Goal: Transaction & Acquisition: Purchase product/service

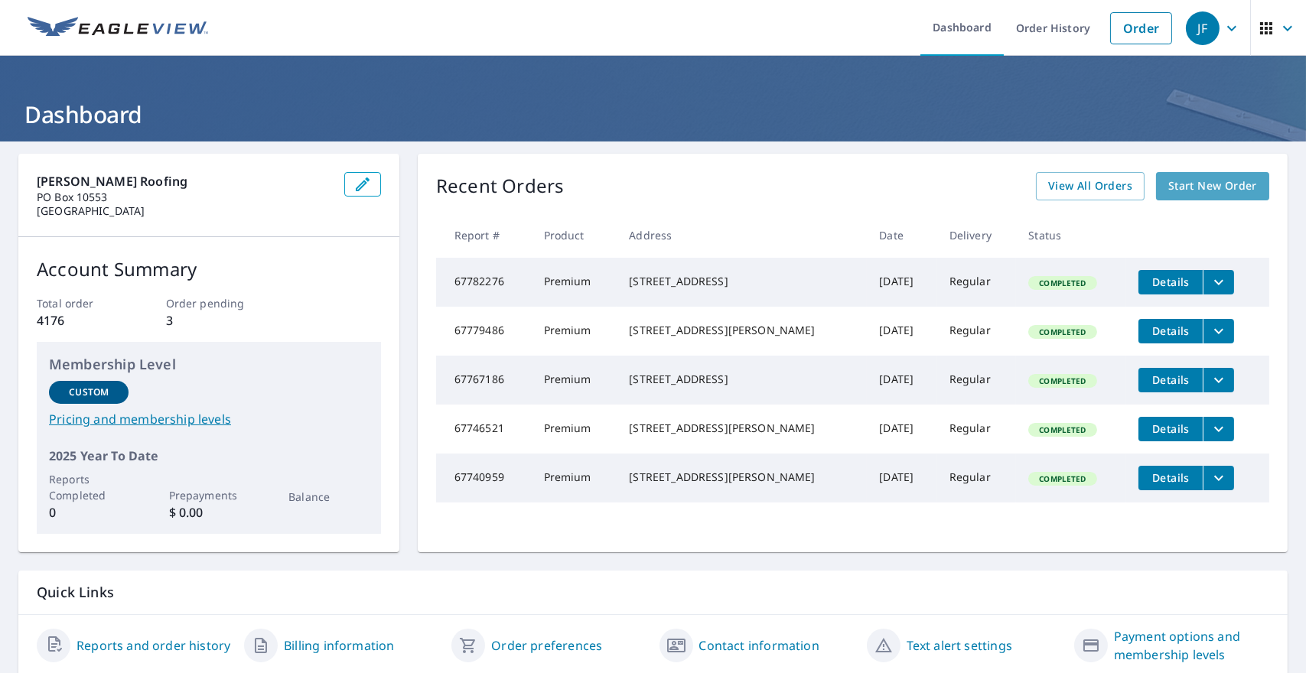
click at [1187, 189] on span "Start New Order" at bounding box center [1212, 186] width 89 height 19
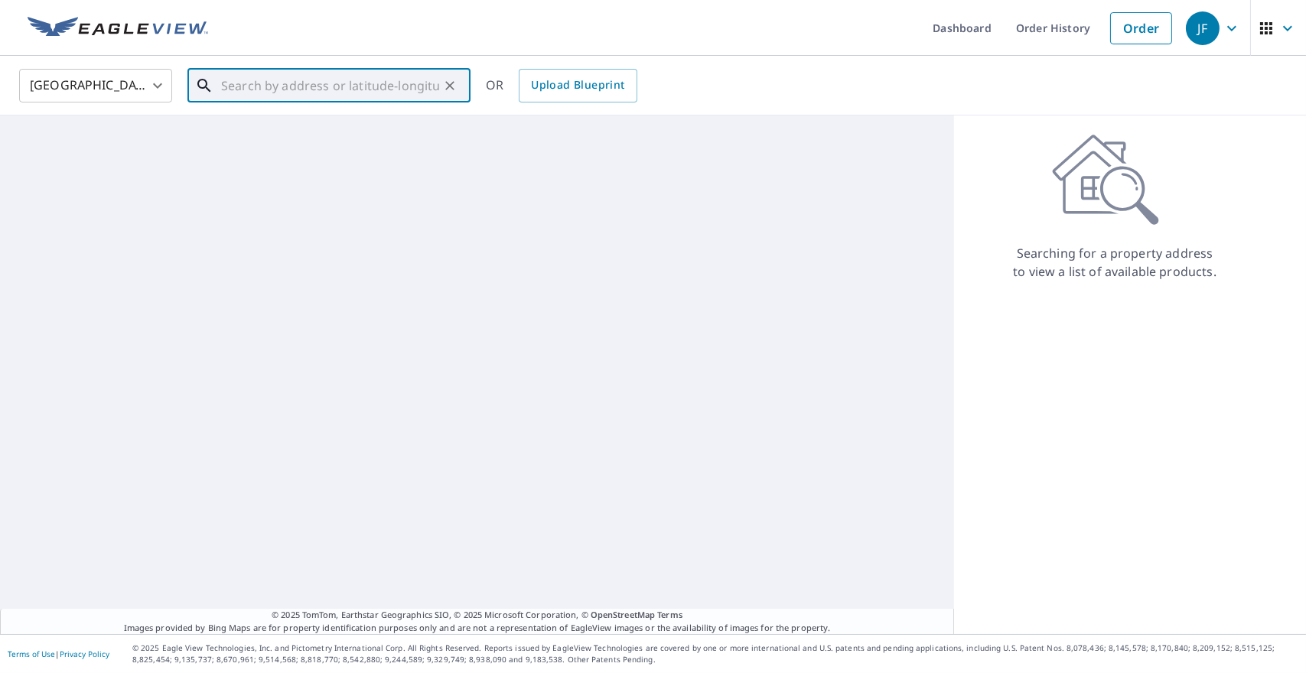
click at [300, 83] on input "text" at bounding box center [330, 85] width 218 height 43
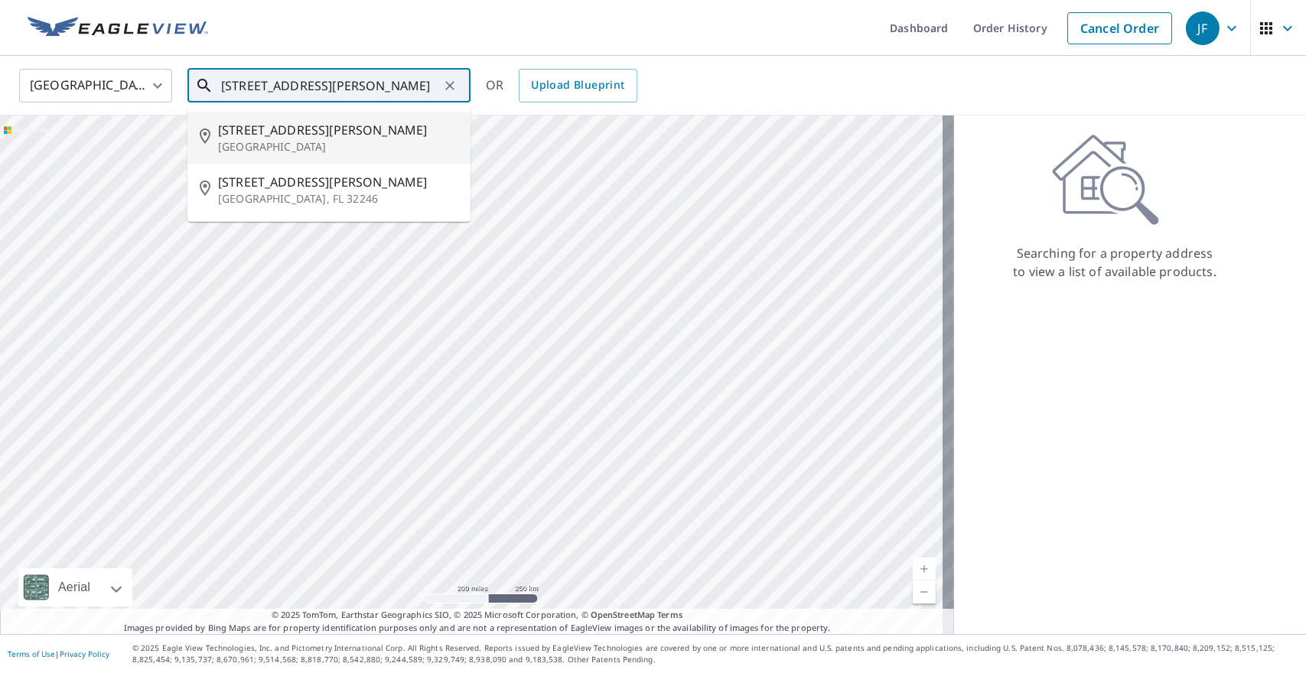
click at [288, 129] on span "[STREET_ADDRESS][PERSON_NAME]" at bounding box center [338, 130] width 240 height 18
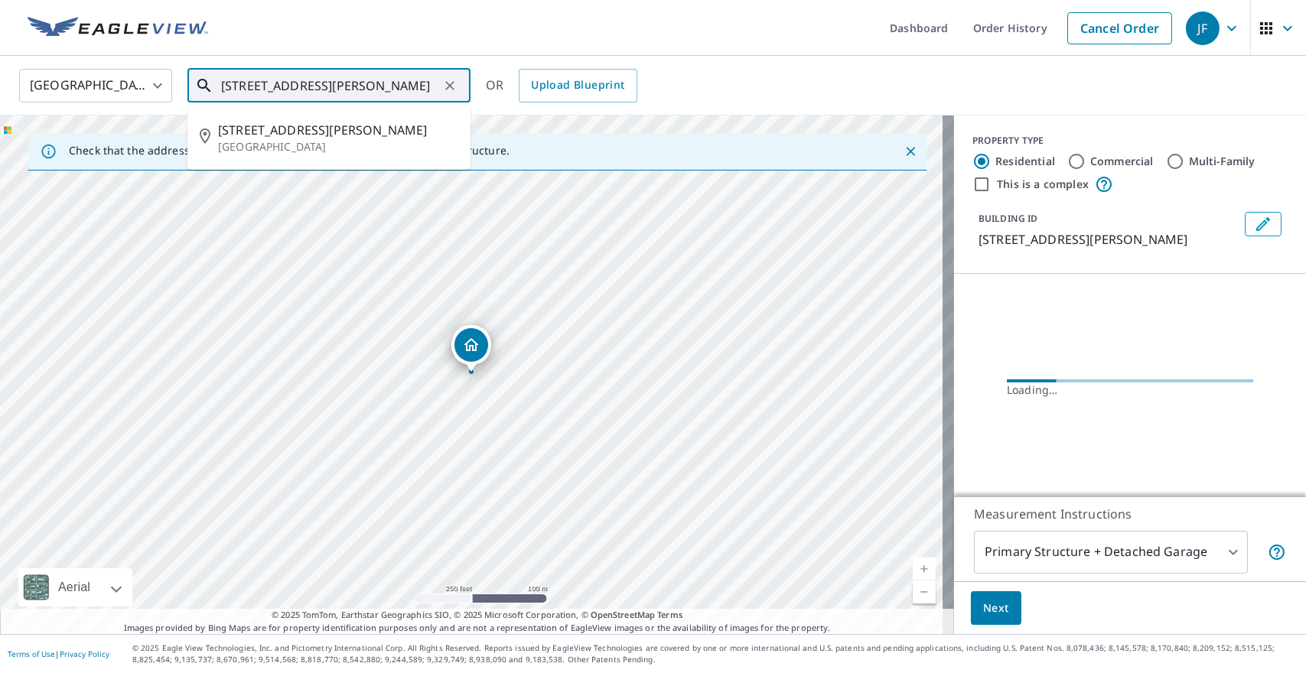
click at [333, 85] on input "[STREET_ADDRESS][PERSON_NAME]" at bounding box center [330, 85] width 218 height 43
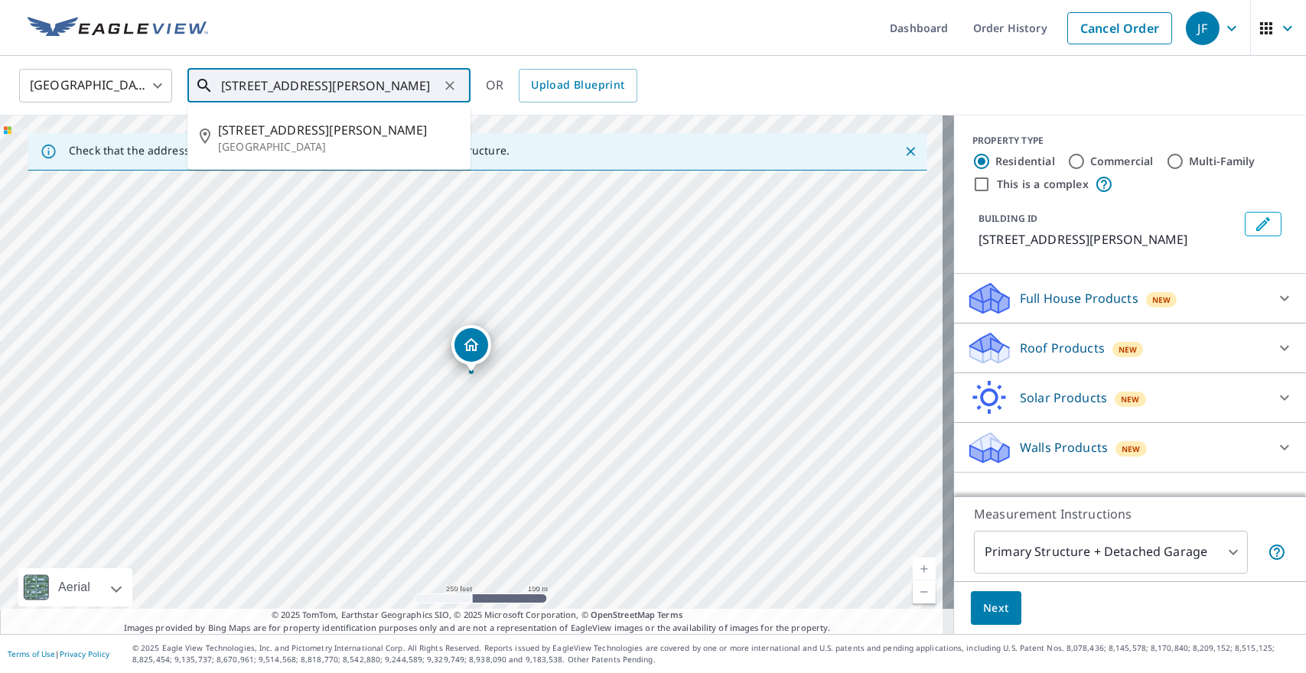
type input "[STREET_ADDRESS][PERSON_NAME]"
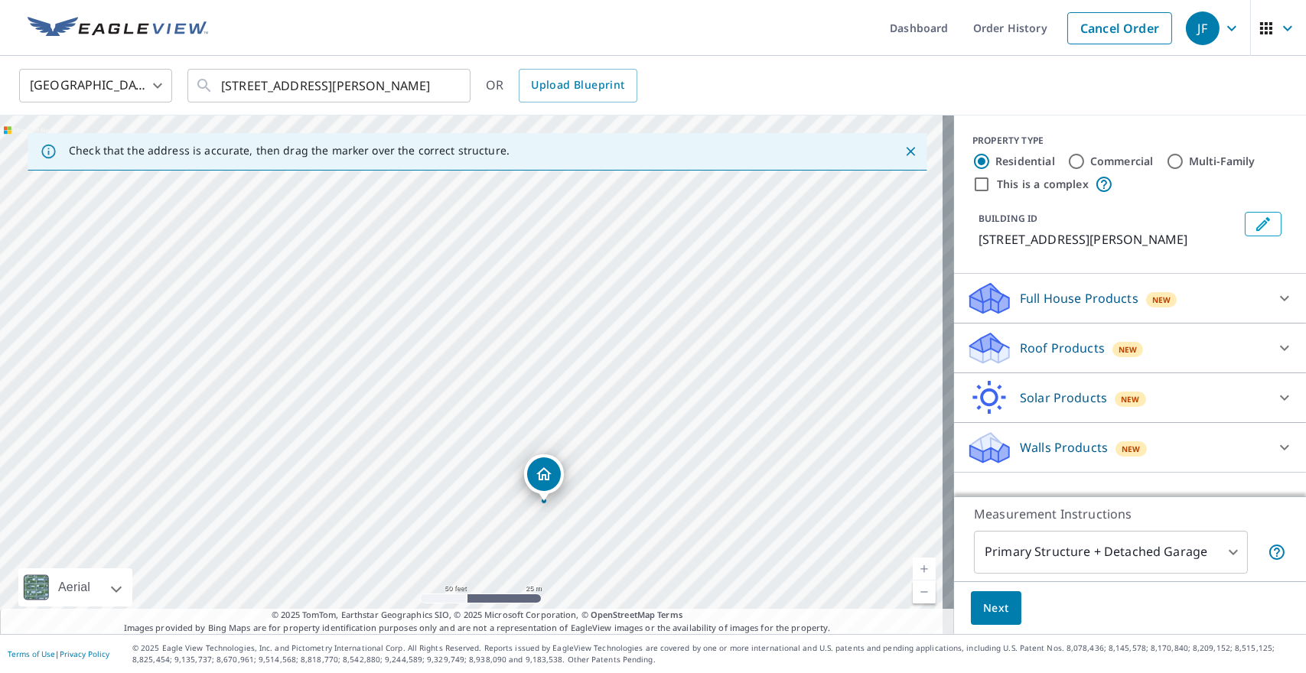
drag, startPoint x: 450, startPoint y: 389, endPoint x: 459, endPoint y: 428, distance: 40.1
click at [459, 428] on div "[STREET_ADDRESS][PERSON_NAME]" at bounding box center [477, 374] width 954 height 519
drag, startPoint x: 408, startPoint y: 398, endPoint x: 493, endPoint y: 468, distance: 110.9
click at [493, 468] on div "[STREET_ADDRESS][PERSON_NAME]" at bounding box center [477, 374] width 954 height 519
click at [1111, 160] on label "Commercial" at bounding box center [1121, 161] width 63 height 15
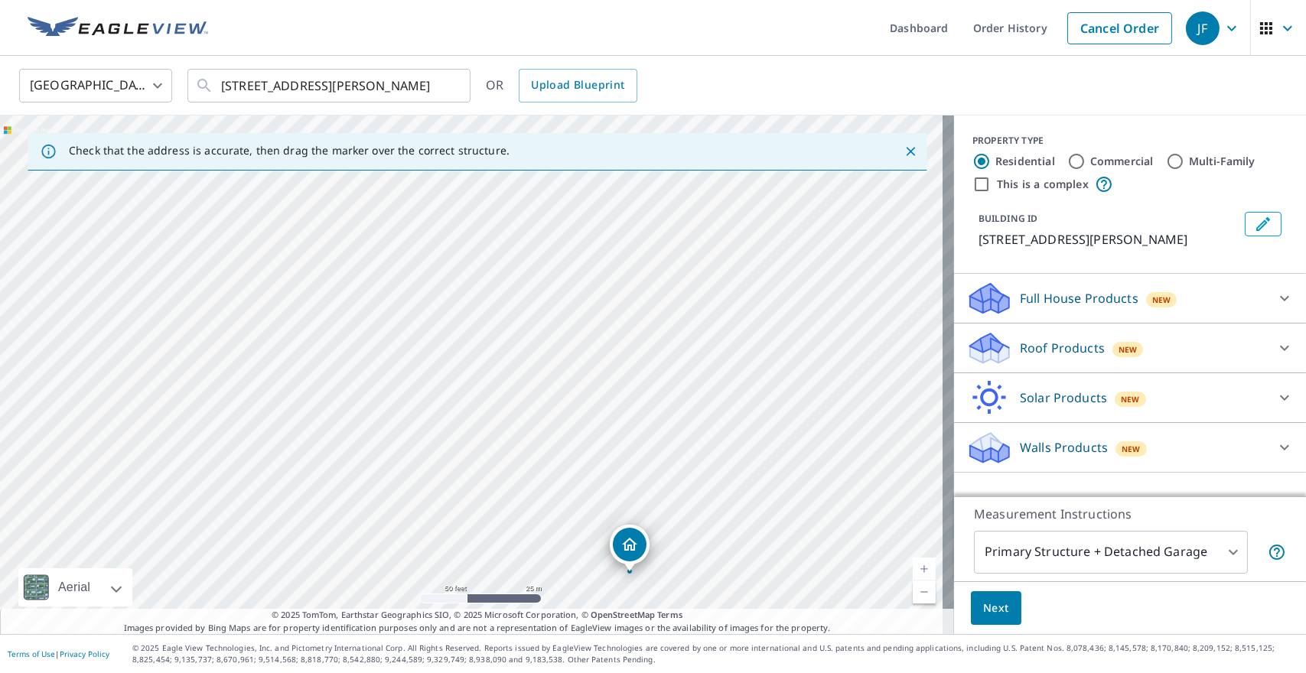
click at [1085, 160] on input "Commercial" at bounding box center [1076, 161] width 18 height 18
radio input "true"
type input "4"
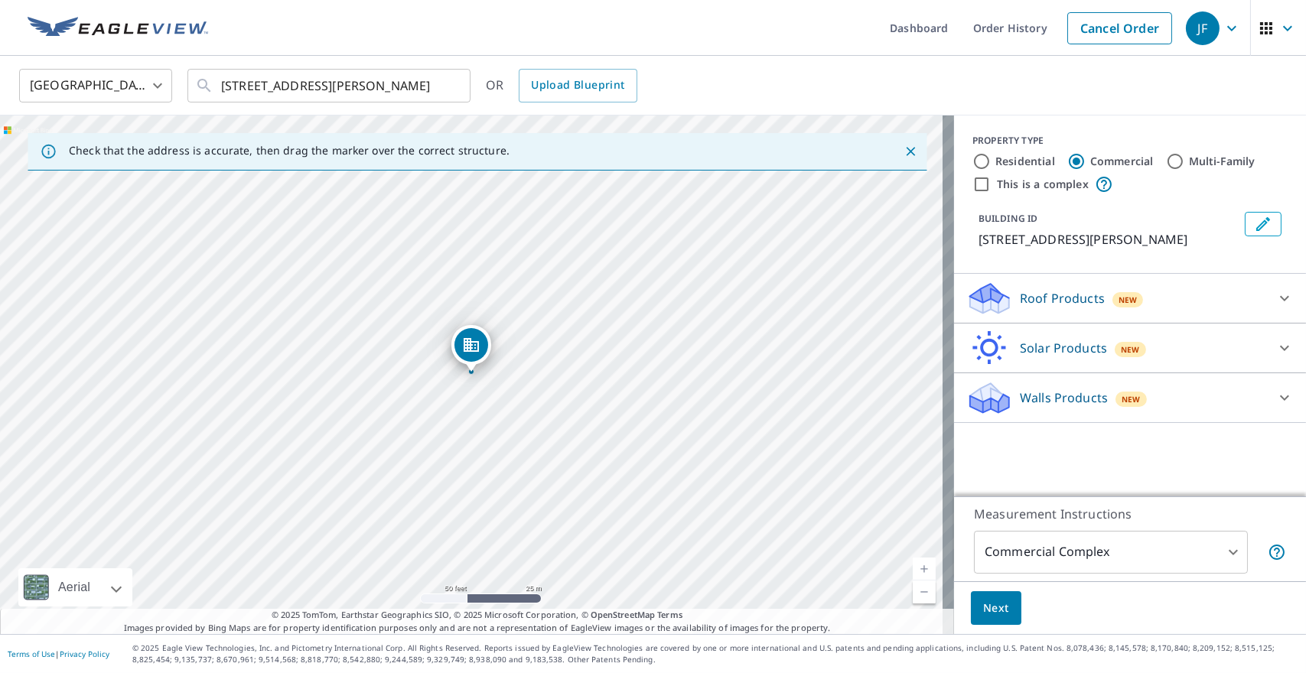
click at [1036, 287] on div "Roof Products New" at bounding box center [1116, 299] width 300 height 36
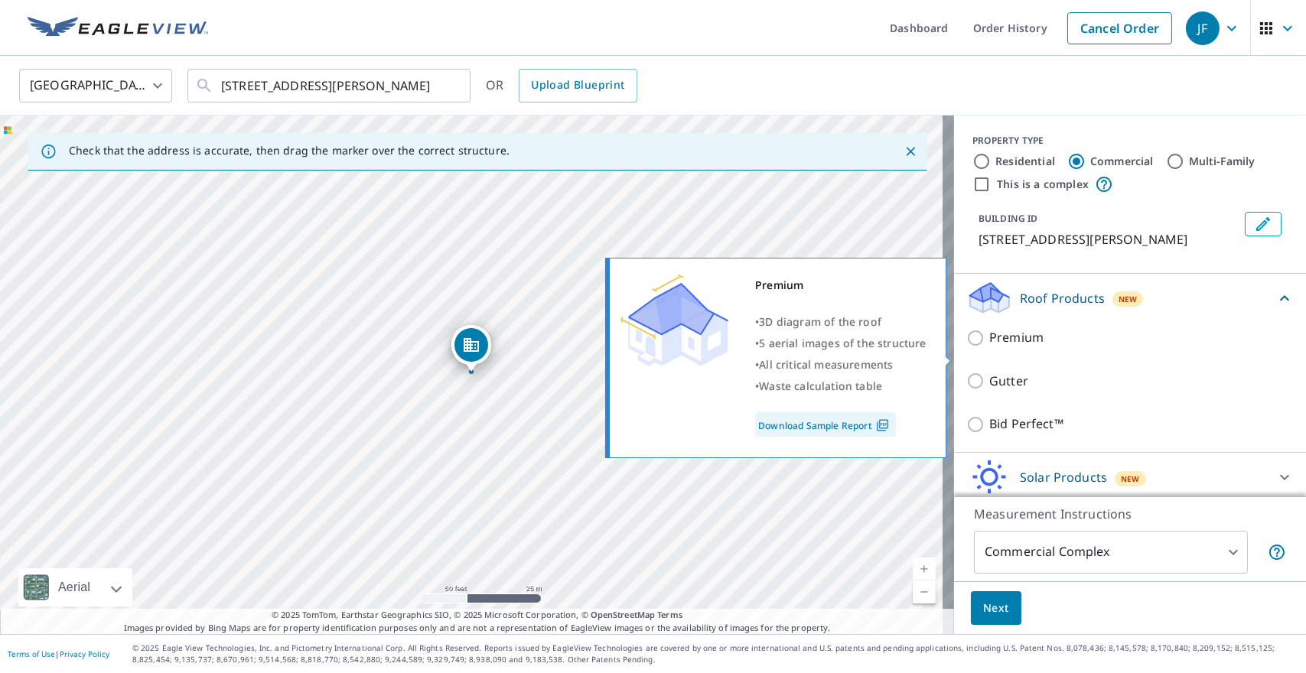
click at [1017, 347] on p "Premium" at bounding box center [1016, 337] width 54 height 19
click at [989, 347] on input "Premium" at bounding box center [977, 338] width 23 height 18
checkbox input "true"
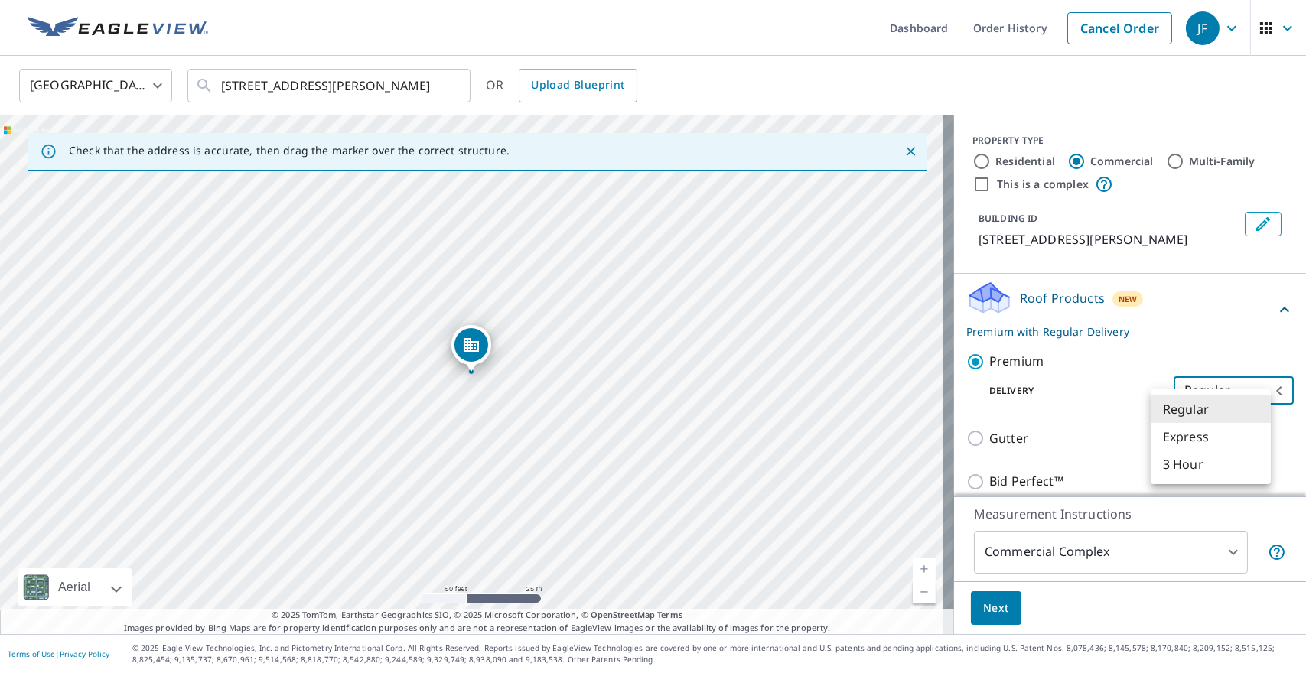
click at [1212, 408] on body "JF JF Dashboard Order History Cancel Order JF [GEOGRAPHIC_DATA] [GEOGRAPHIC_DAT…" at bounding box center [653, 336] width 1306 height 673
click at [1209, 438] on li "Express" at bounding box center [1210, 437] width 120 height 28
type input "4"
click at [1032, 187] on label "This is a complex" at bounding box center [1043, 184] width 92 height 15
click at [991, 187] on input "This is a complex" at bounding box center [981, 184] width 18 height 18
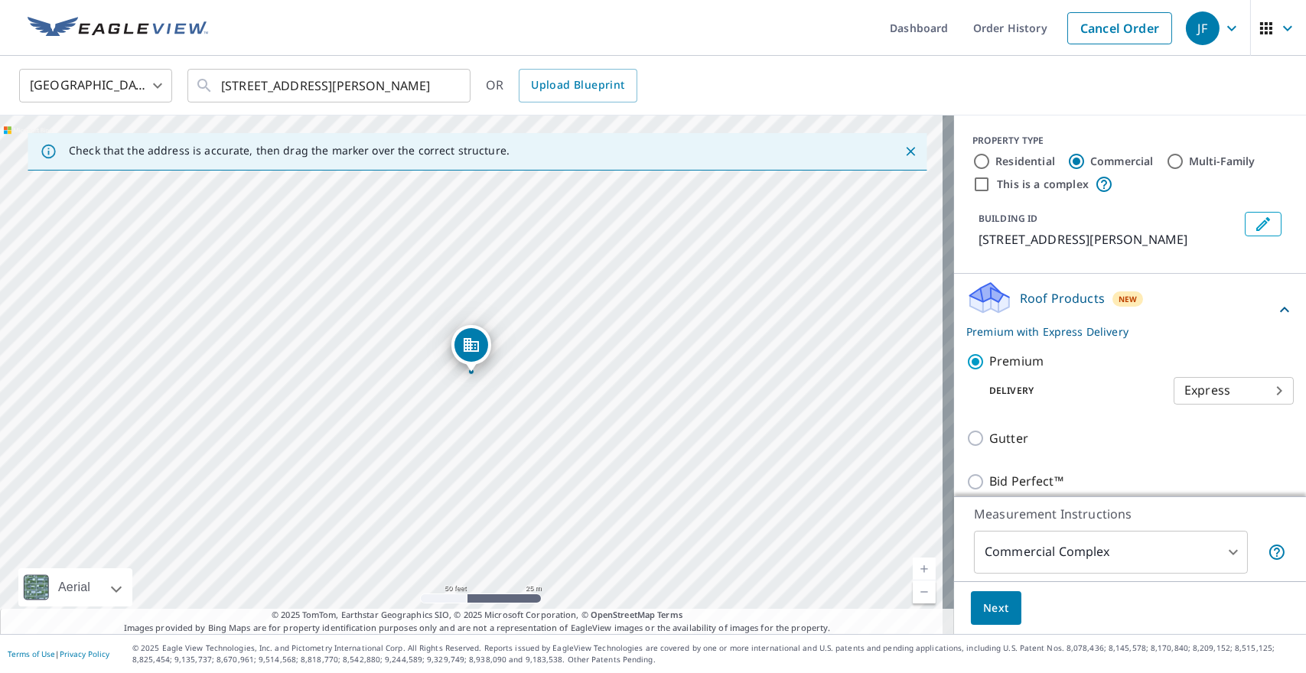
checkbox input "true"
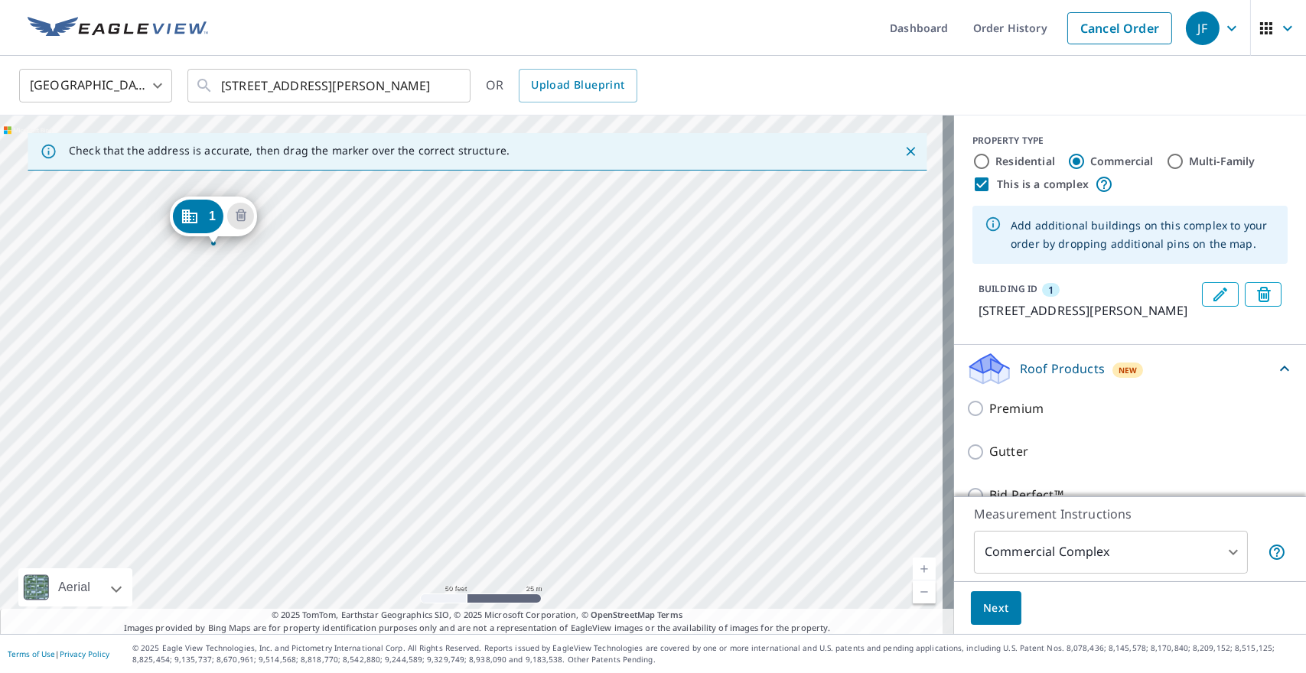
drag, startPoint x: 463, startPoint y: 344, endPoint x: 201, endPoint y: 213, distance: 292.8
click at [903, 154] on icon "Close" at bounding box center [910, 151] width 15 height 15
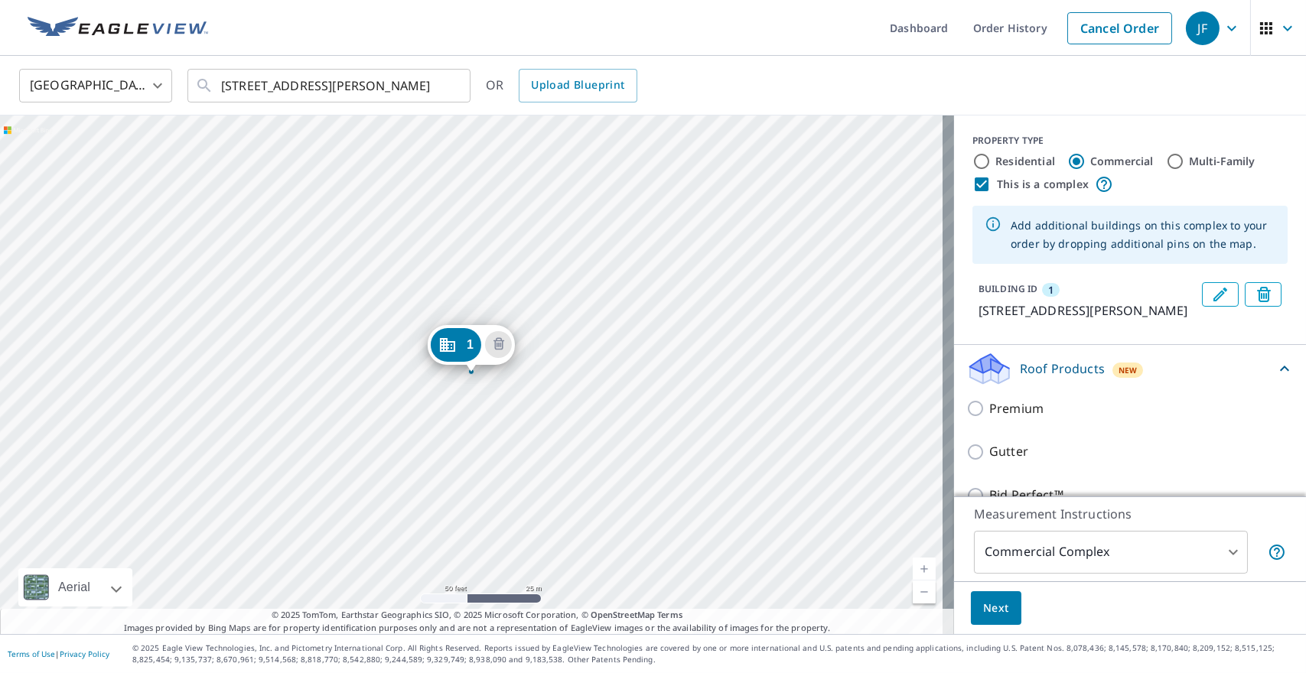
click at [466, 222] on div "1 [STREET_ADDRESS][PERSON_NAME]" at bounding box center [477, 374] width 954 height 519
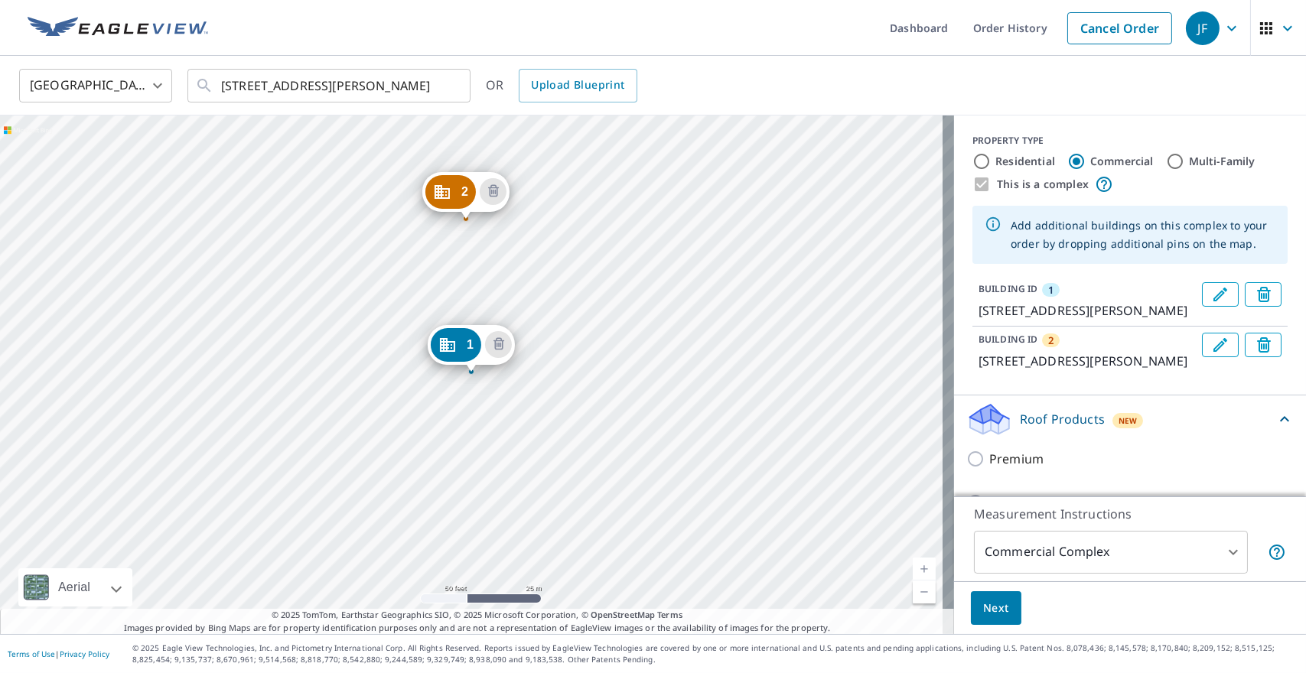
click at [622, 216] on div "2 [STREET_ADDRESS][PERSON_NAME] [STREET_ADDRESS][PERSON_NAME]" at bounding box center [477, 374] width 954 height 519
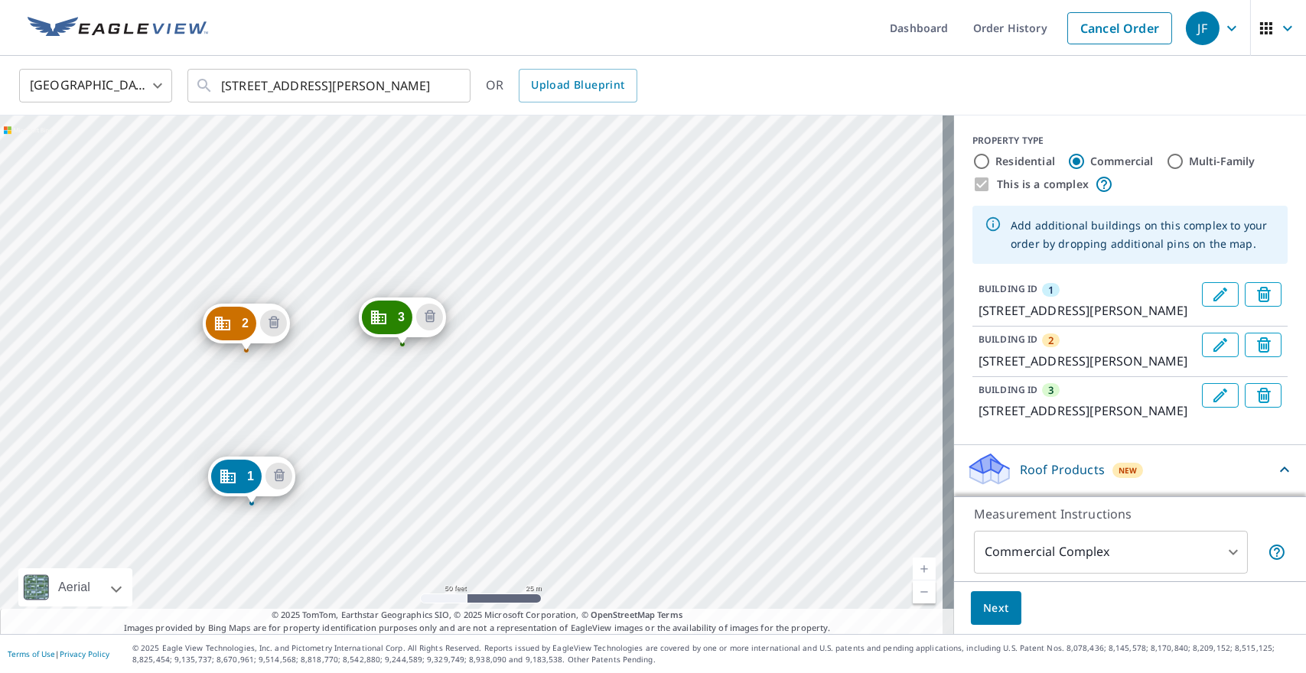
drag, startPoint x: 795, startPoint y: 349, endPoint x: 576, endPoint y: 480, distance: 255.9
click at [576, 480] on div "2 [STREET_ADDRESS][PERSON_NAME] 3 [STREET_ADDRESS][PERSON_NAME] 1 [STREET_ADDRE…" at bounding box center [477, 374] width 954 height 519
drag, startPoint x: 229, startPoint y: 483, endPoint x: 228, endPoint y: 459, distance: 23.7
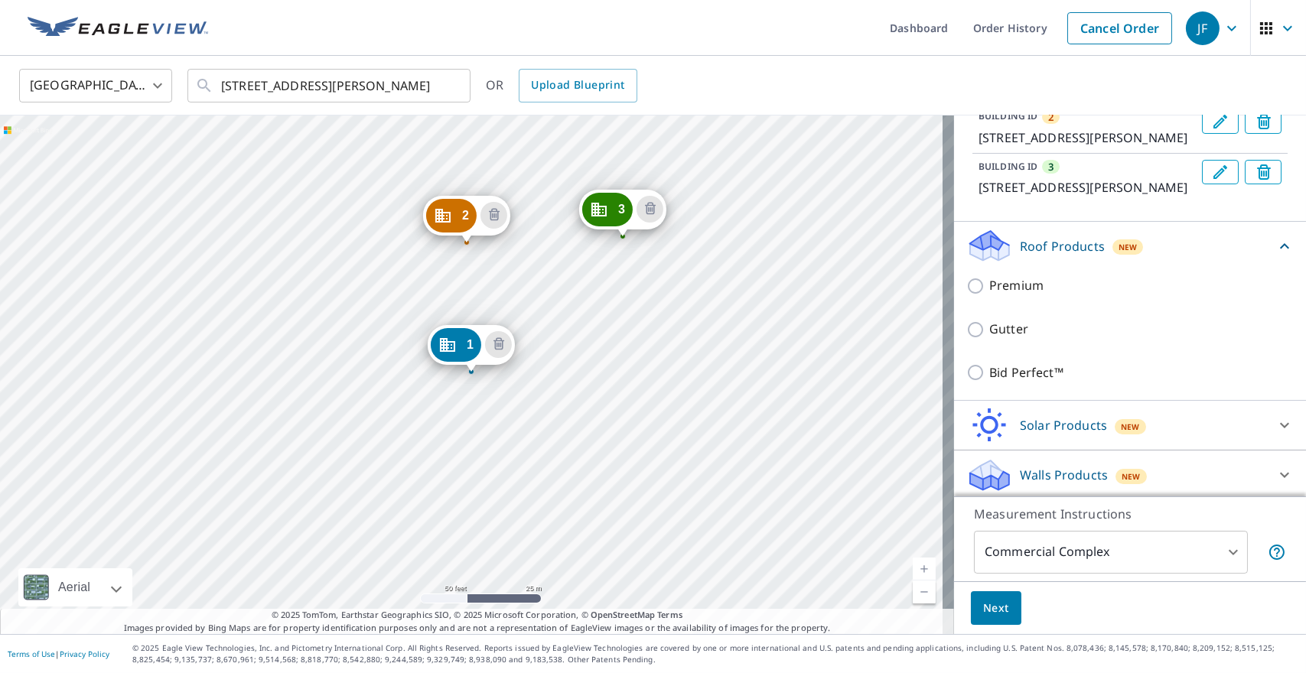
scroll to position [283, 0]
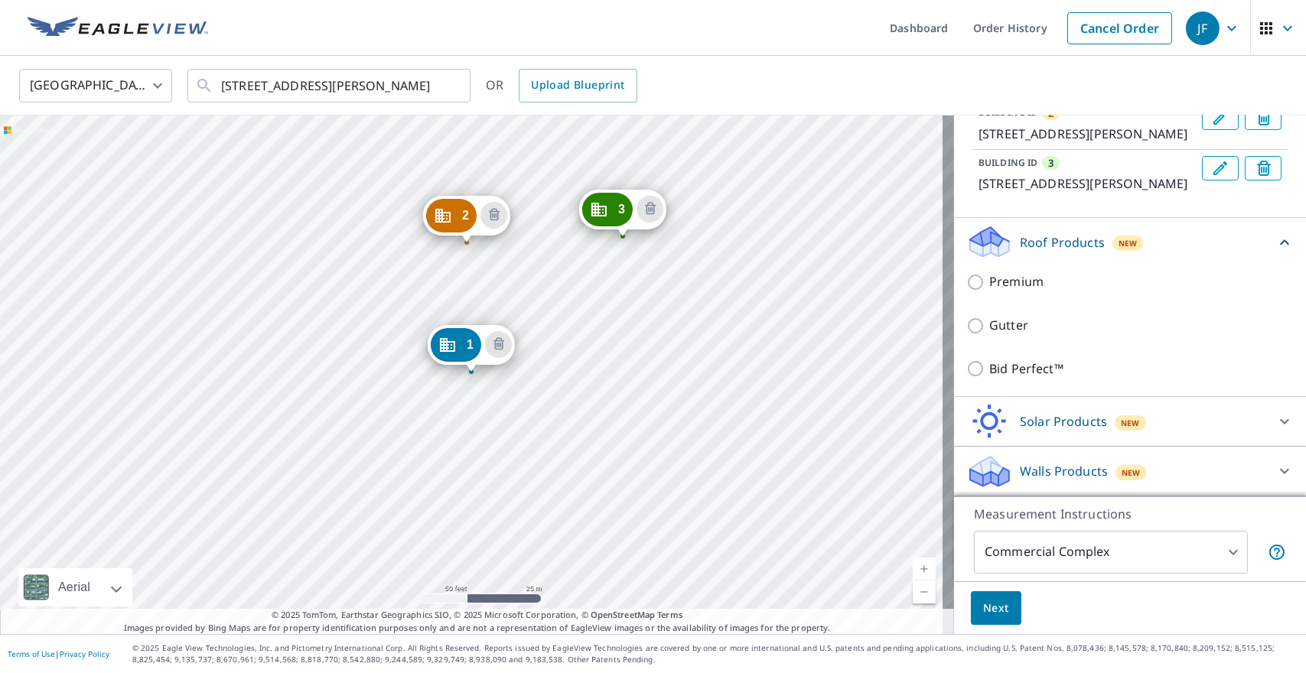
click at [990, 596] on button "Next" at bounding box center [996, 608] width 50 height 34
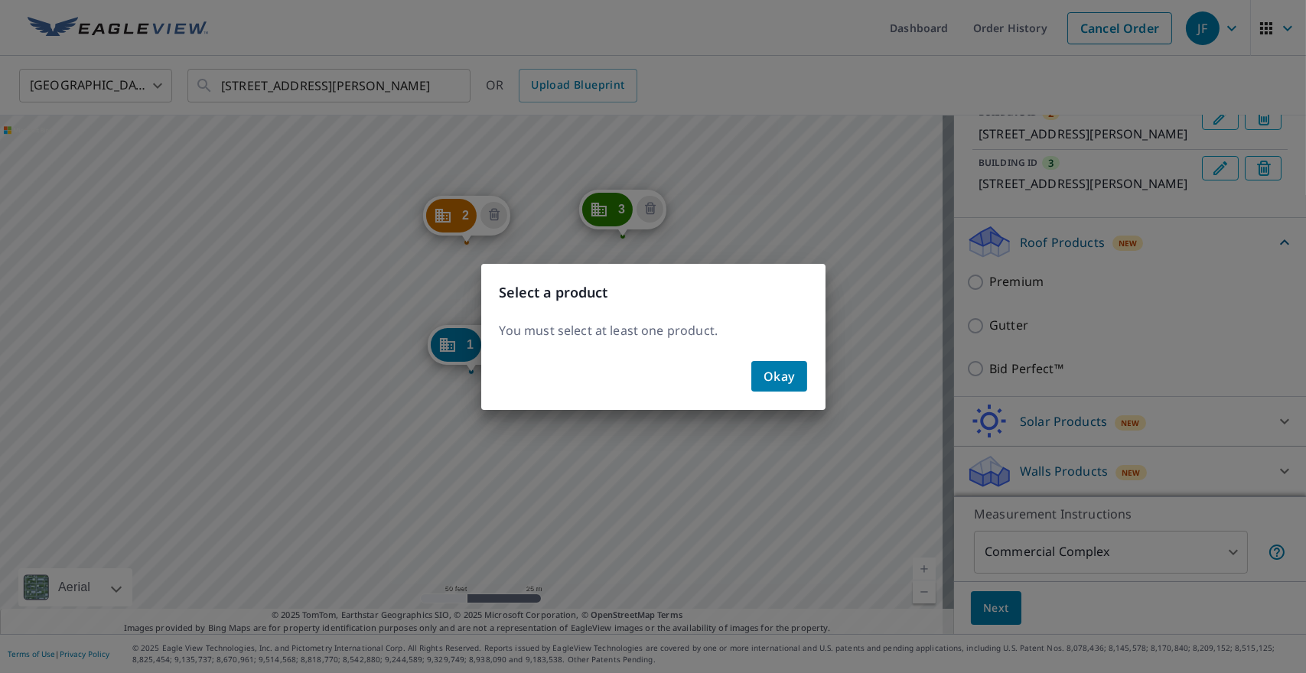
click at [765, 366] on span "Okay" at bounding box center [778, 376] width 31 height 21
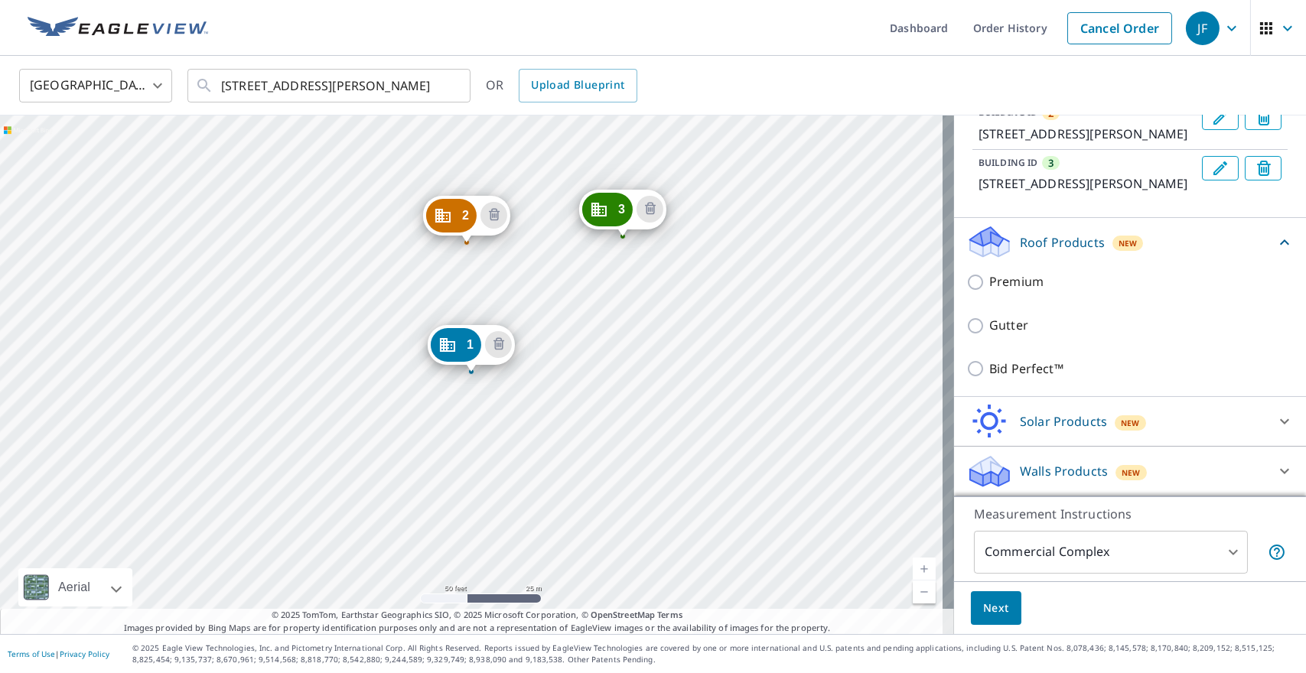
click at [968, 294] on div "Premium" at bounding box center [1129, 282] width 327 height 44
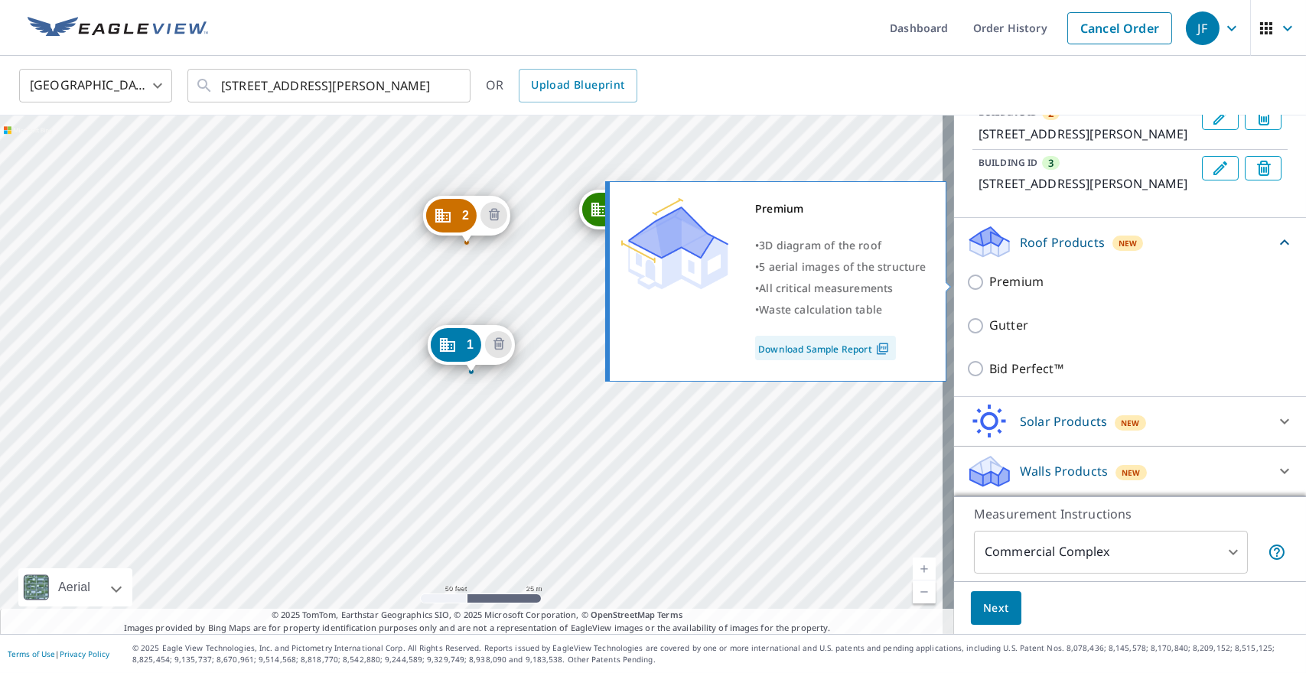
click at [972, 286] on input "Premium" at bounding box center [977, 282] width 23 height 18
checkbox input "true"
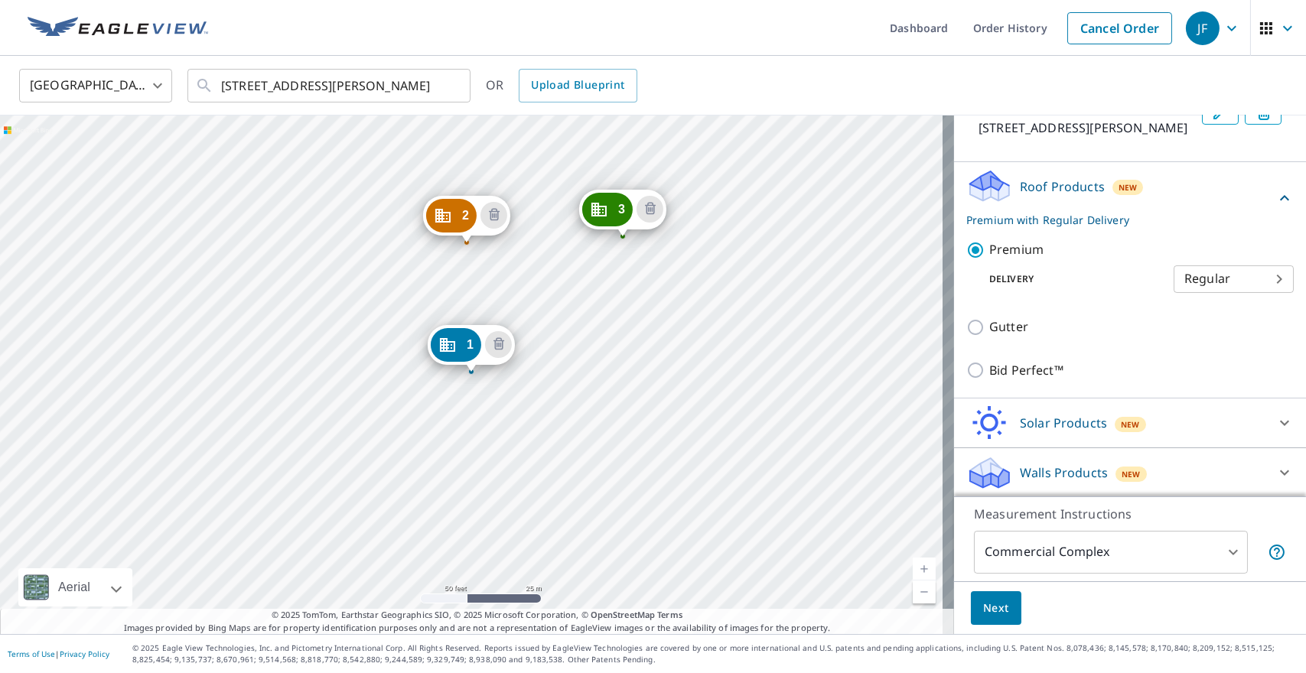
click at [1212, 324] on body "JF JF Dashboard Order History Cancel Order JF [GEOGRAPHIC_DATA] [GEOGRAPHIC_DAT…" at bounding box center [653, 336] width 1306 height 673
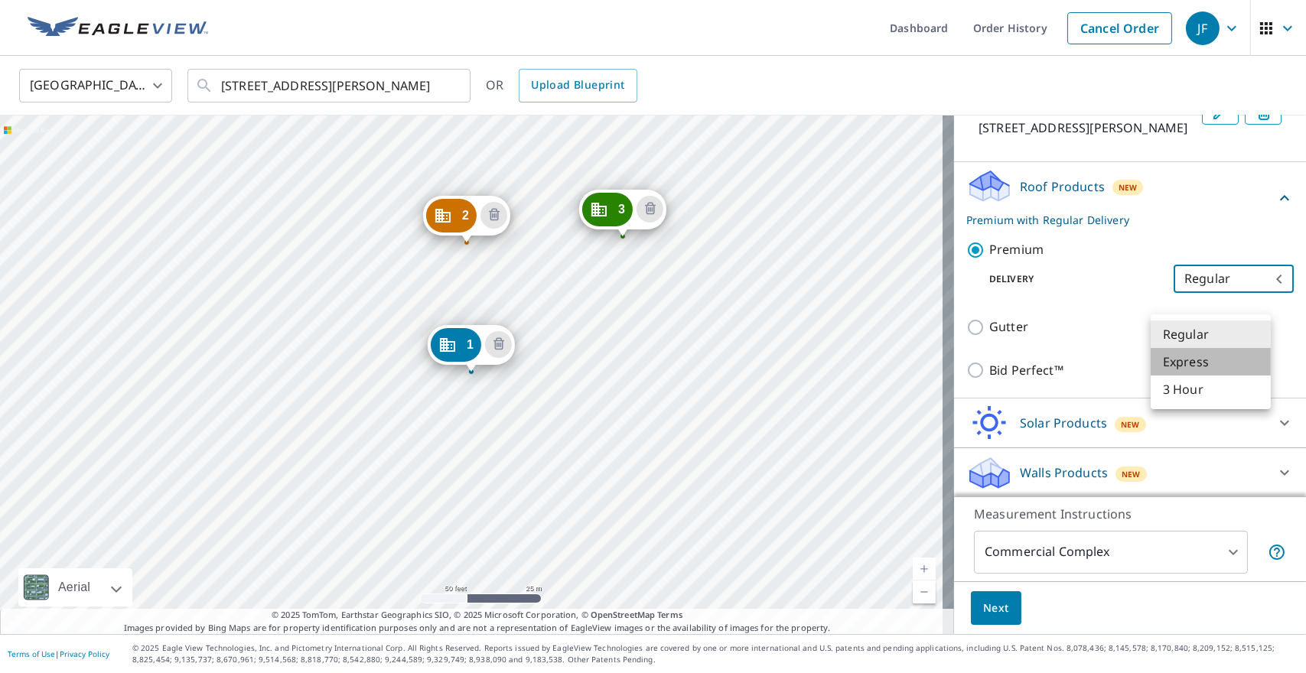
click at [1206, 365] on li "Express" at bounding box center [1210, 362] width 120 height 28
type input "4"
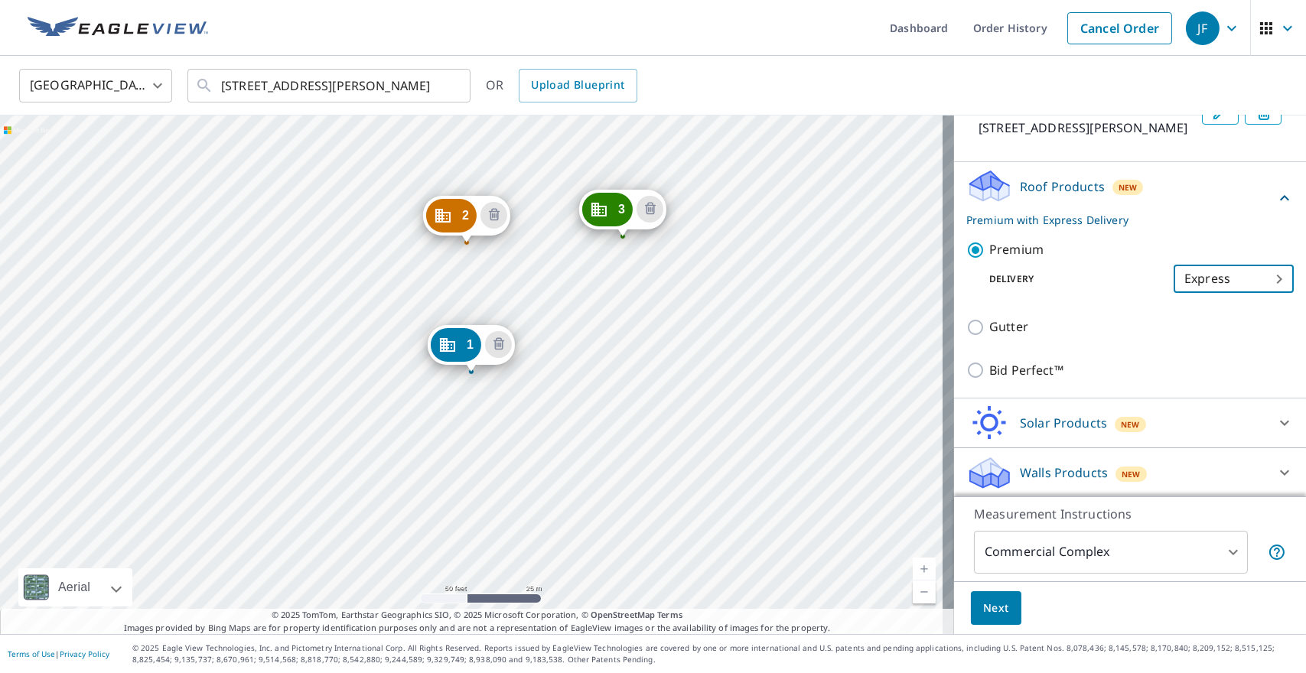
click at [991, 607] on span "Next" at bounding box center [996, 608] width 26 height 19
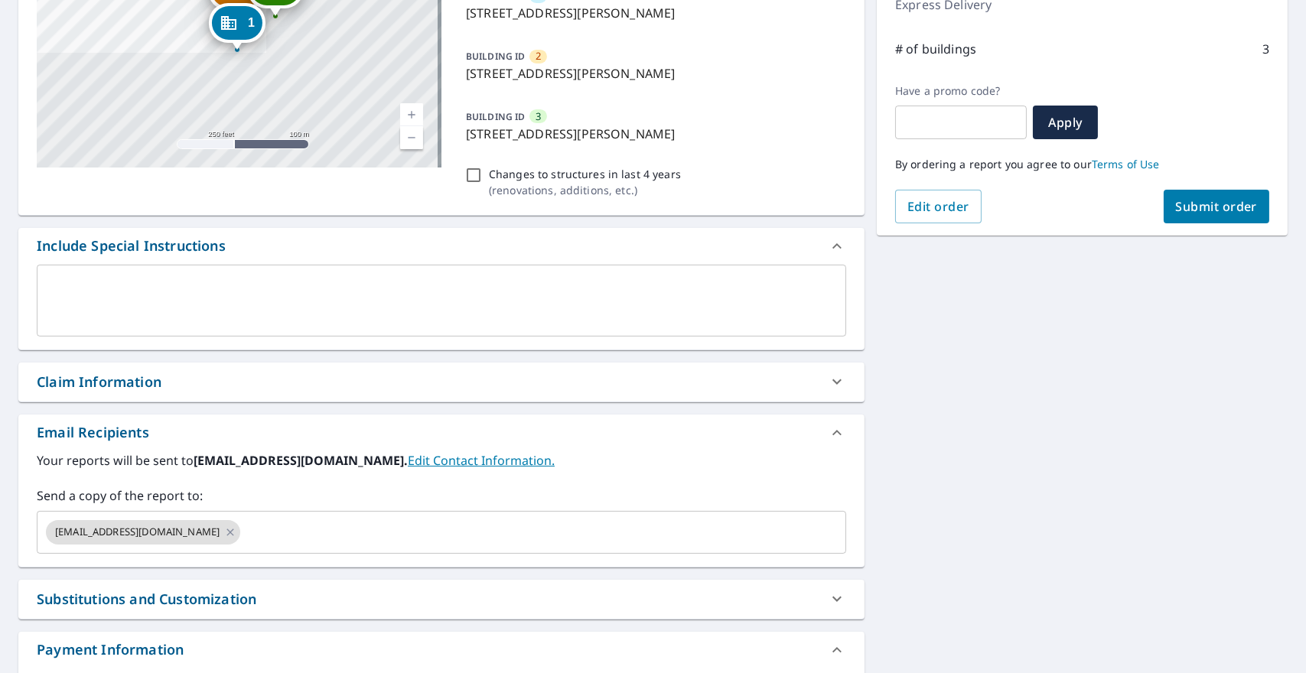
scroll to position [232, 0]
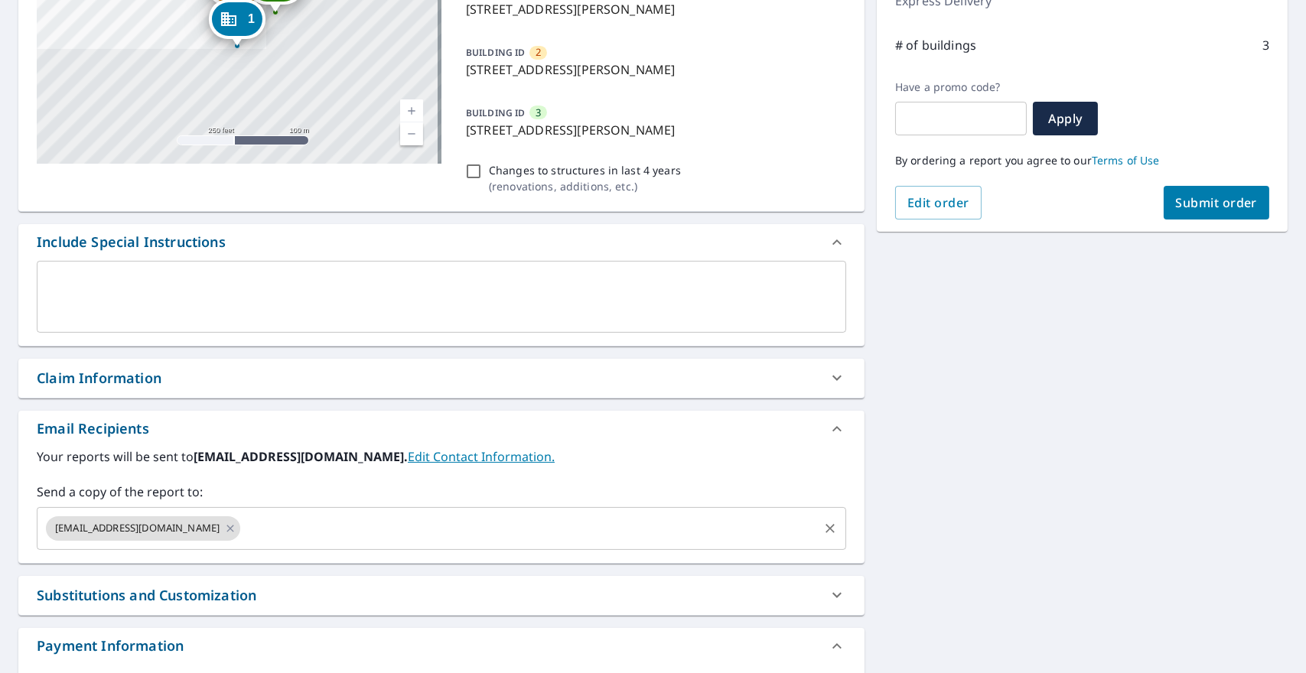
click at [413, 523] on input "text" at bounding box center [529, 528] width 574 height 29
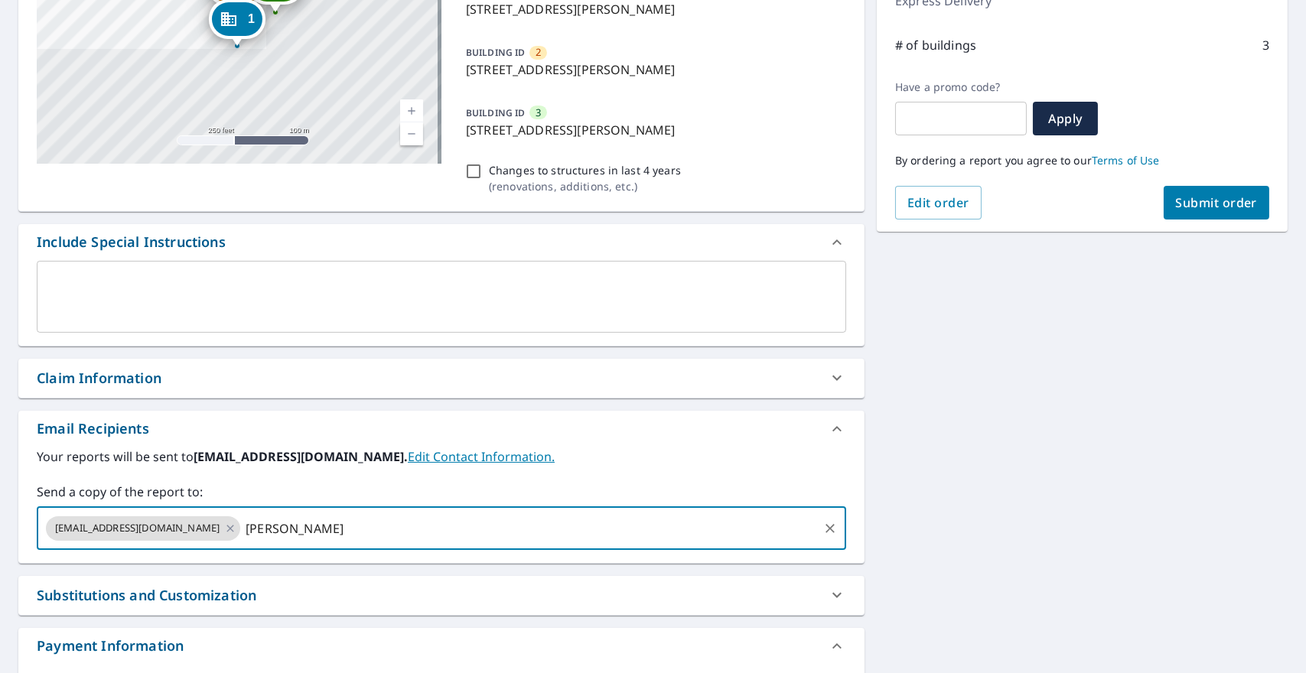
type input "[PERSON_NAME][EMAIL_ADDRESS][DOMAIN_NAME]"
click at [546, 483] on label "Send a copy of the report to:" at bounding box center [441, 492] width 809 height 18
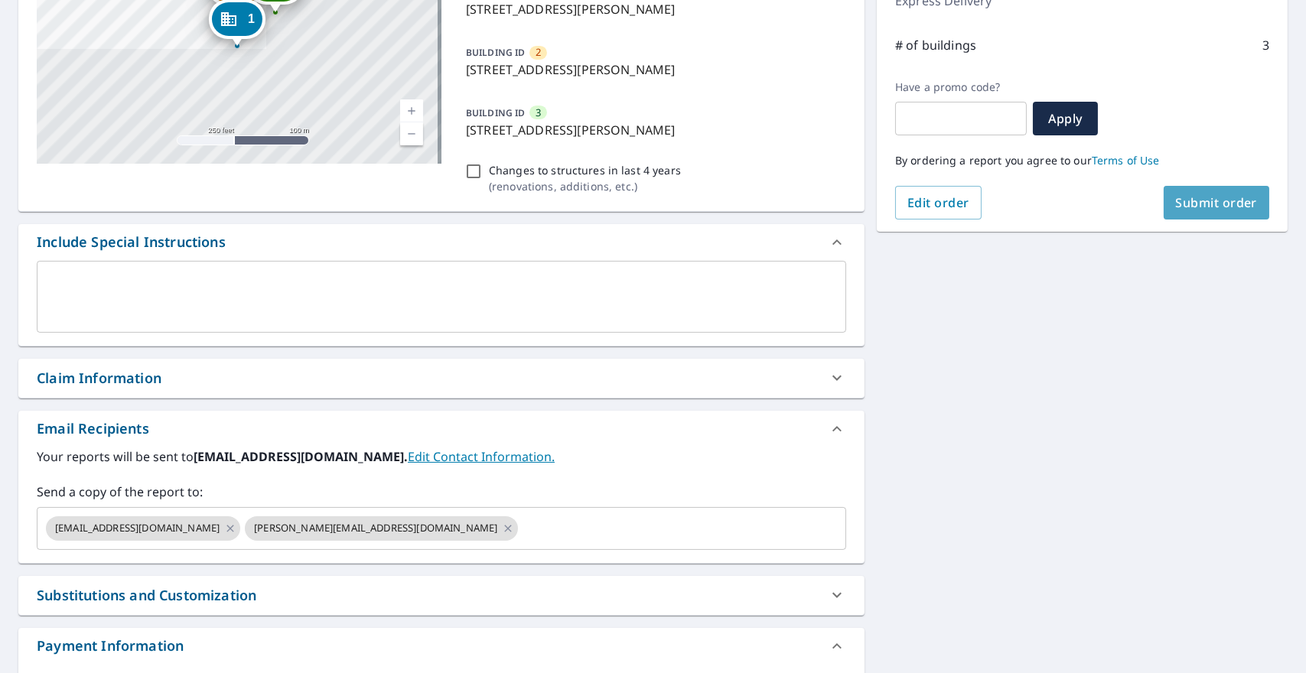
click at [1204, 186] on button "Submit order" at bounding box center [1216, 203] width 106 height 34
checkbox input "true"
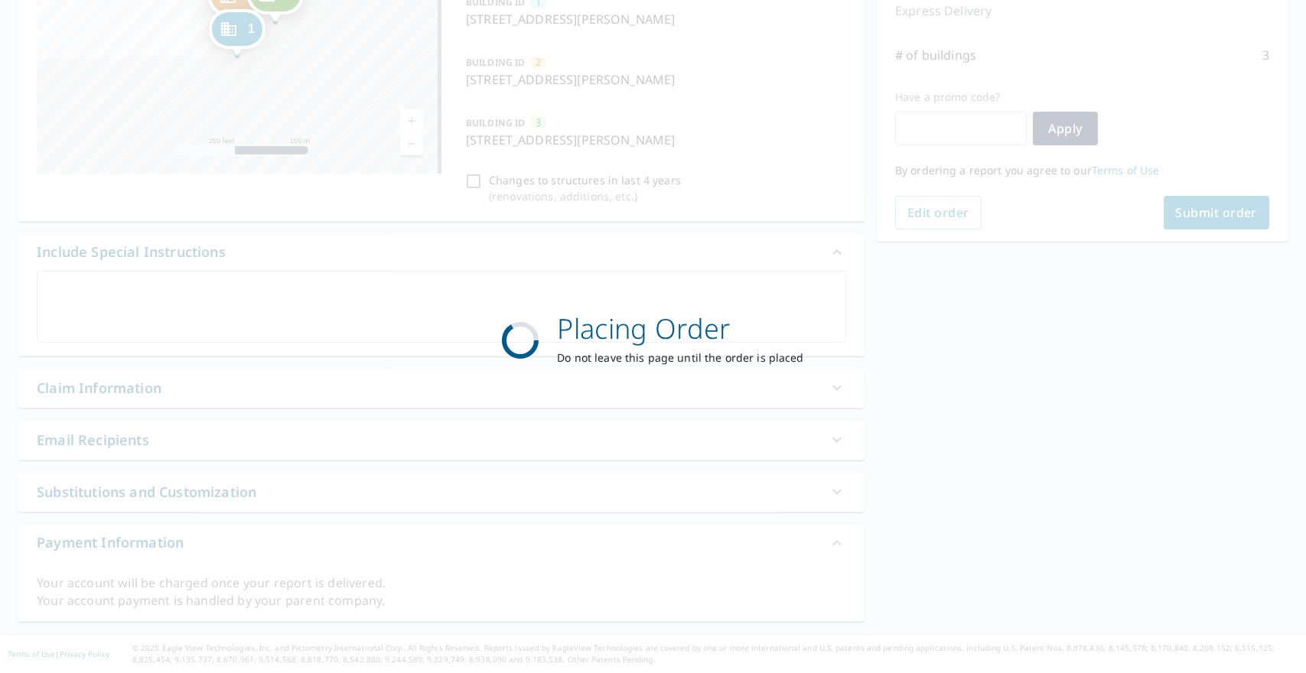
scroll to position [221, 0]
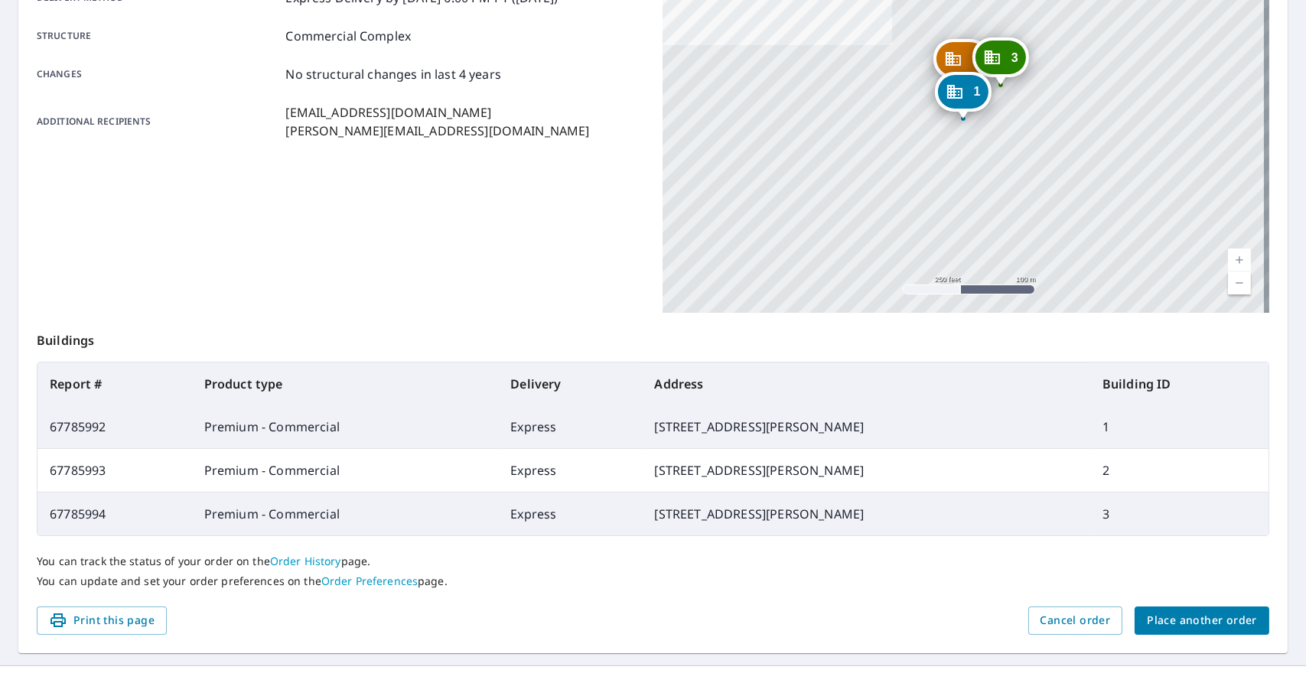
scroll to position [313, 0]
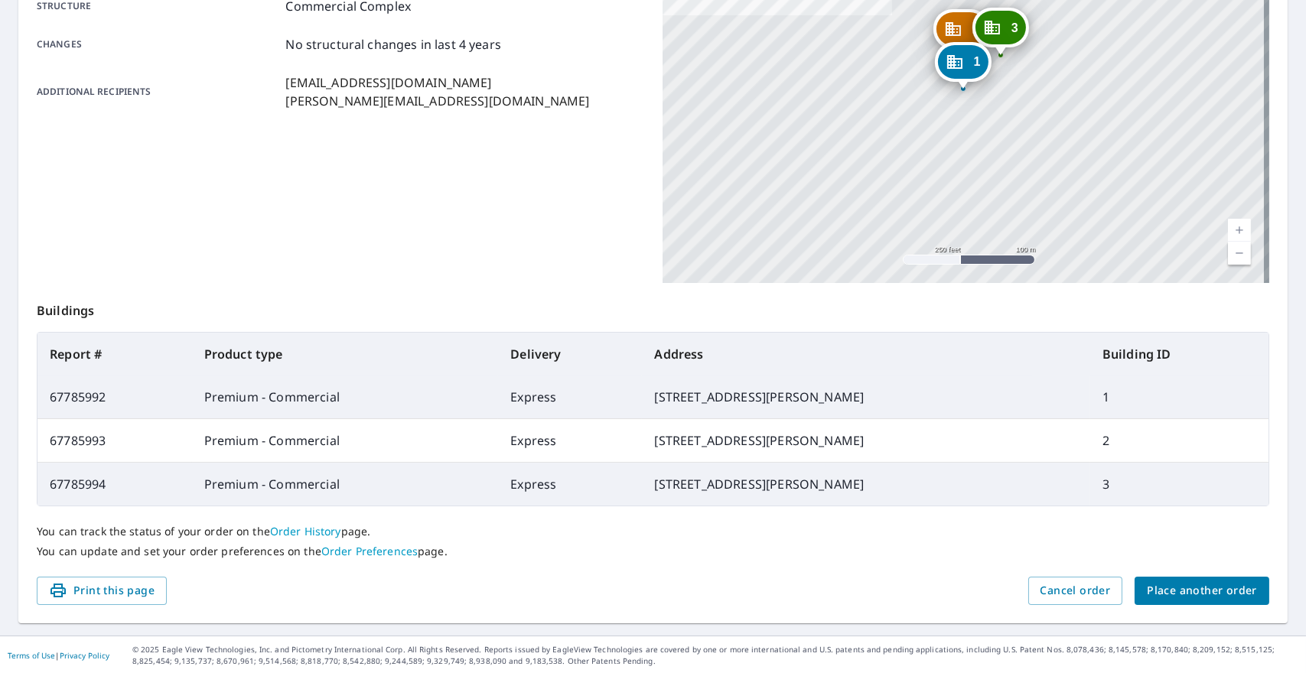
click at [1214, 591] on span "Place another order" at bounding box center [1202, 590] width 110 height 19
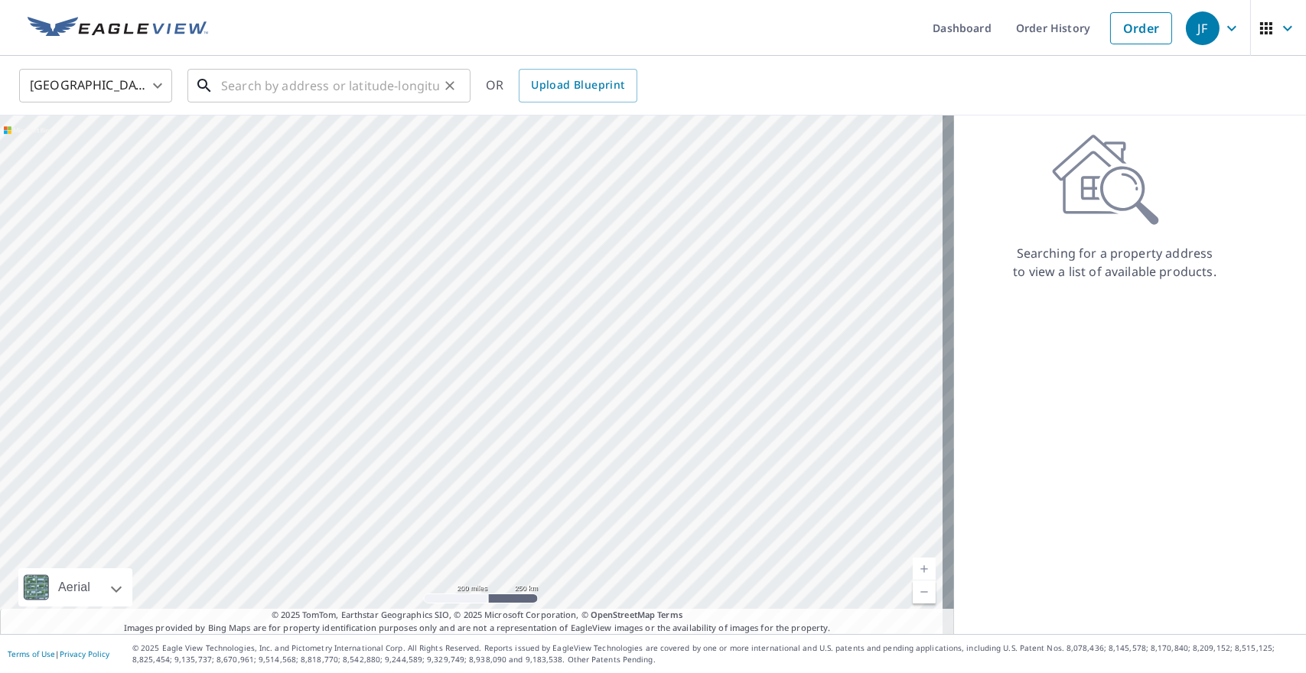
click at [362, 81] on input "text" at bounding box center [330, 85] width 218 height 43
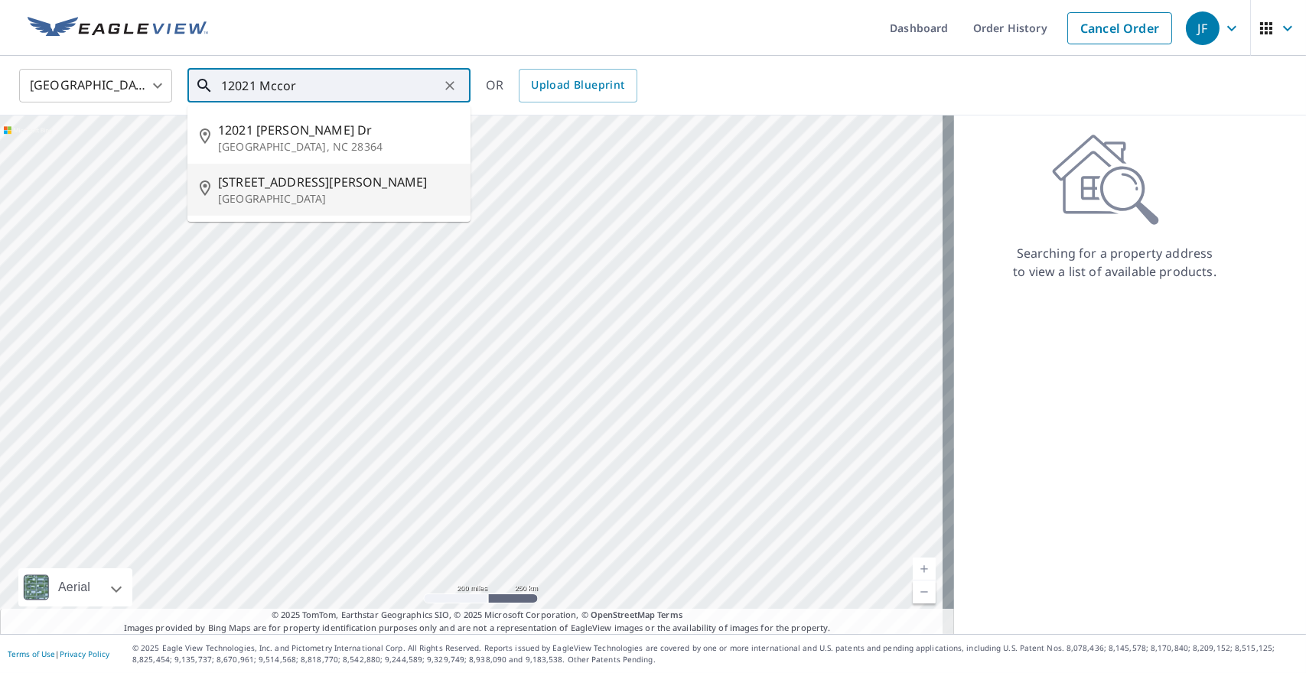
click at [363, 176] on span "[STREET_ADDRESS][PERSON_NAME]" at bounding box center [338, 182] width 240 height 18
type input "[STREET_ADDRESS][PERSON_NAME]"
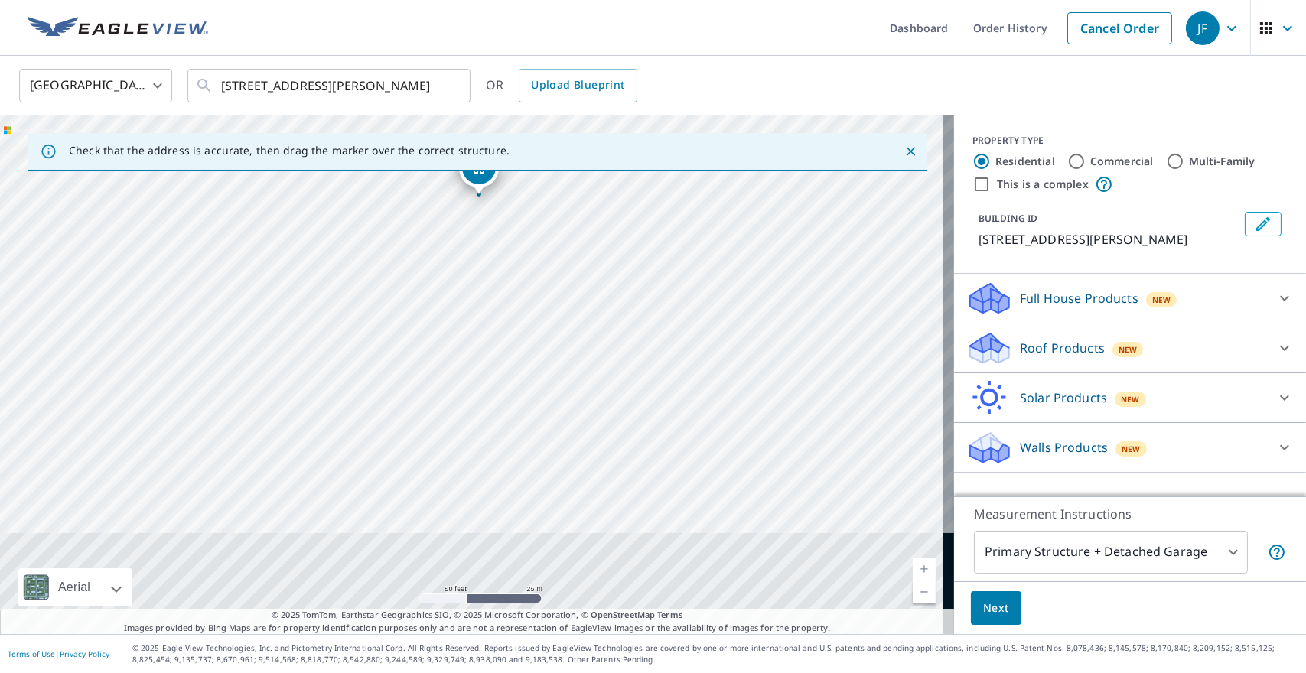
drag, startPoint x: 348, startPoint y: 466, endPoint x: 356, endPoint y: 288, distance: 177.6
click at [356, 288] on div "[STREET_ADDRESS][PERSON_NAME]" at bounding box center [477, 374] width 954 height 519
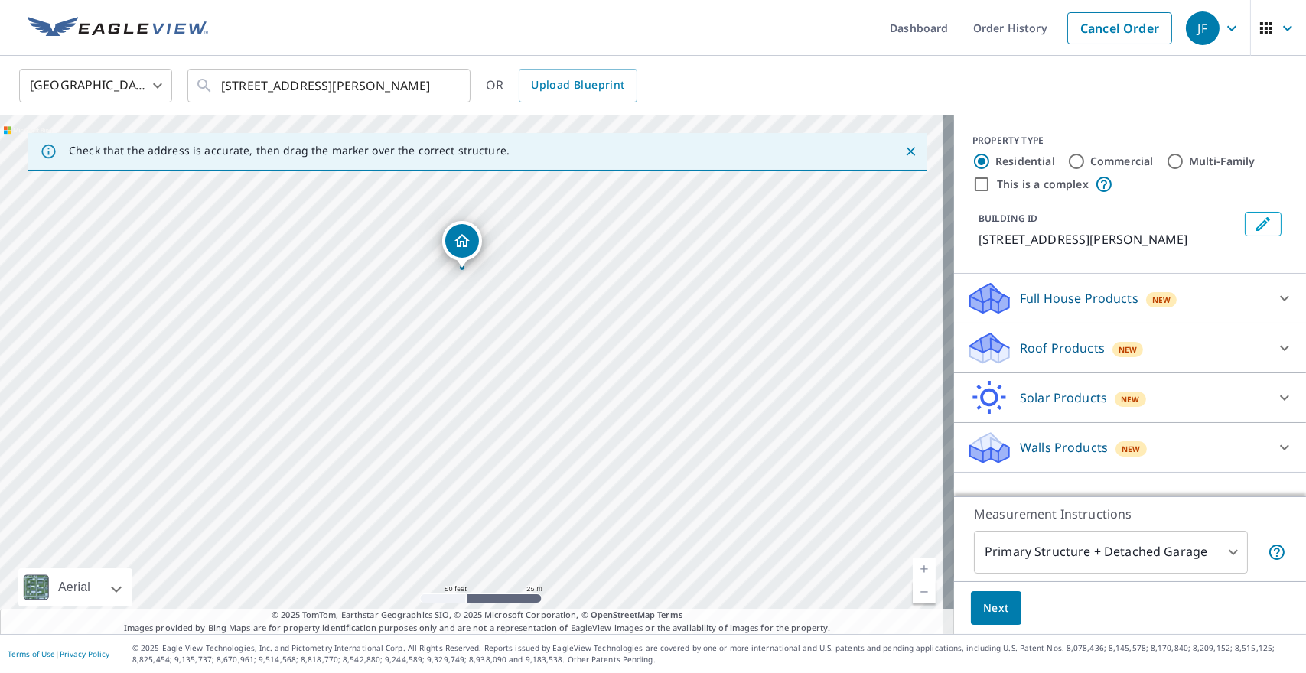
drag, startPoint x: 383, startPoint y: 393, endPoint x: 366, endPoint y: 465, distance: 73.8
click at [366, 465] on div "[STREET_ADDRESS][PERSON_NAME]" at bounding box center [477, 374] width 954 height 519
drag, startPoint x: 460, startPoint y: 252, endPoint x: 375, endPoint y: 517, distance: 278.9
drag, startPoint x: 465, startPoint y: 451, endPoint x: 564, endPoint y: 383, distance: 120.1
click at [564, 383] on div "[STREET_ADDRESS][PERSON_NAME]" at bounding box center [477, 374] width 954 height 519
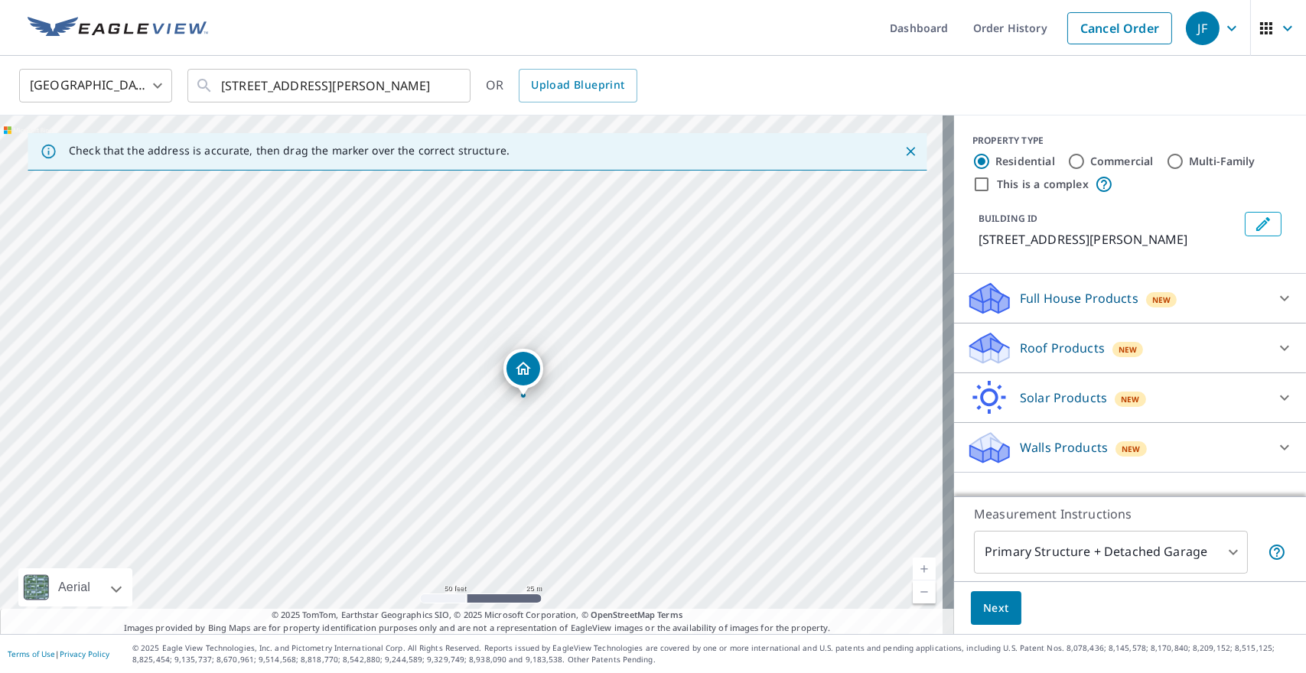
drag, startPoint x: 571, startPoint y: 277, endPoint x: 522, endPoint y: 366, distance: 102.0
click at [1090, 160] on label "Commercial" at bounding box center [1121, 161] width 63 height 15
click at [1084, 160] on input "Commercial" at bounding box center [1076, 161] width 18 height 18
radio input "true"
type input "4"
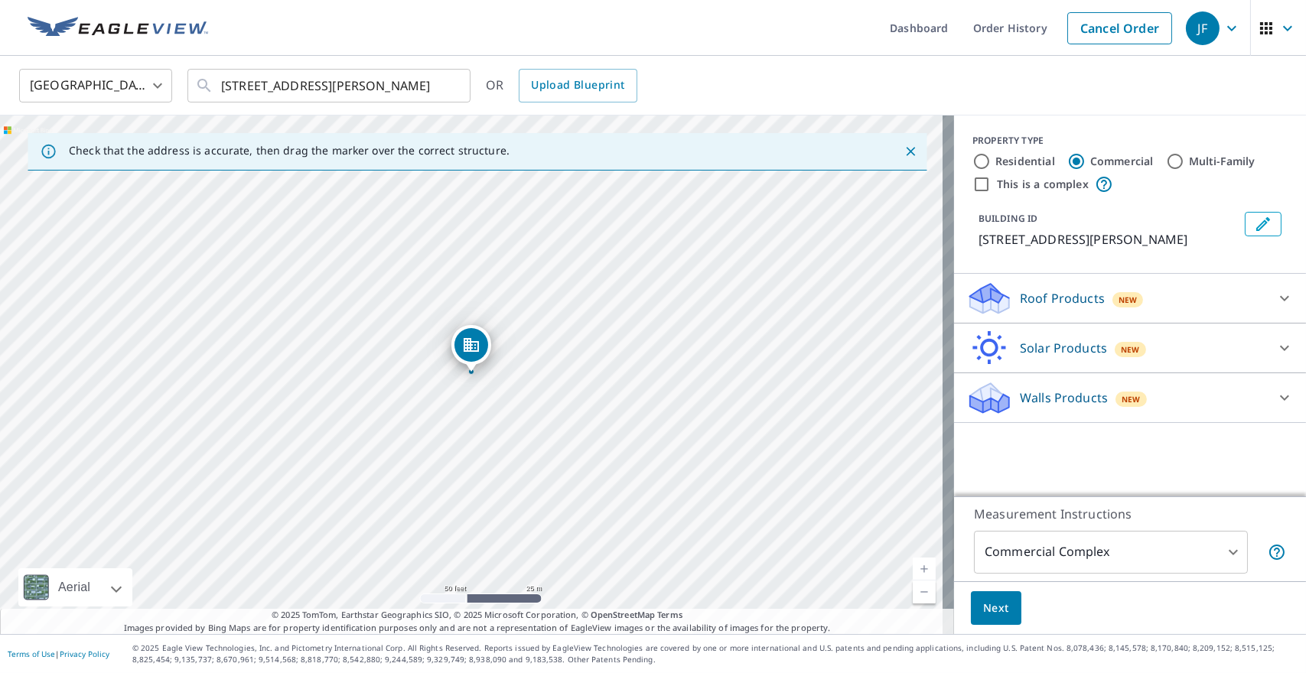
click at [1032, 188] on label "This is a complex" at bounding box center [1043, 184] width 92 height 15
click at [991, 188] on input "This is a complex" at bounding box center [981, 184] width 18 height 18
checkbox input "true"
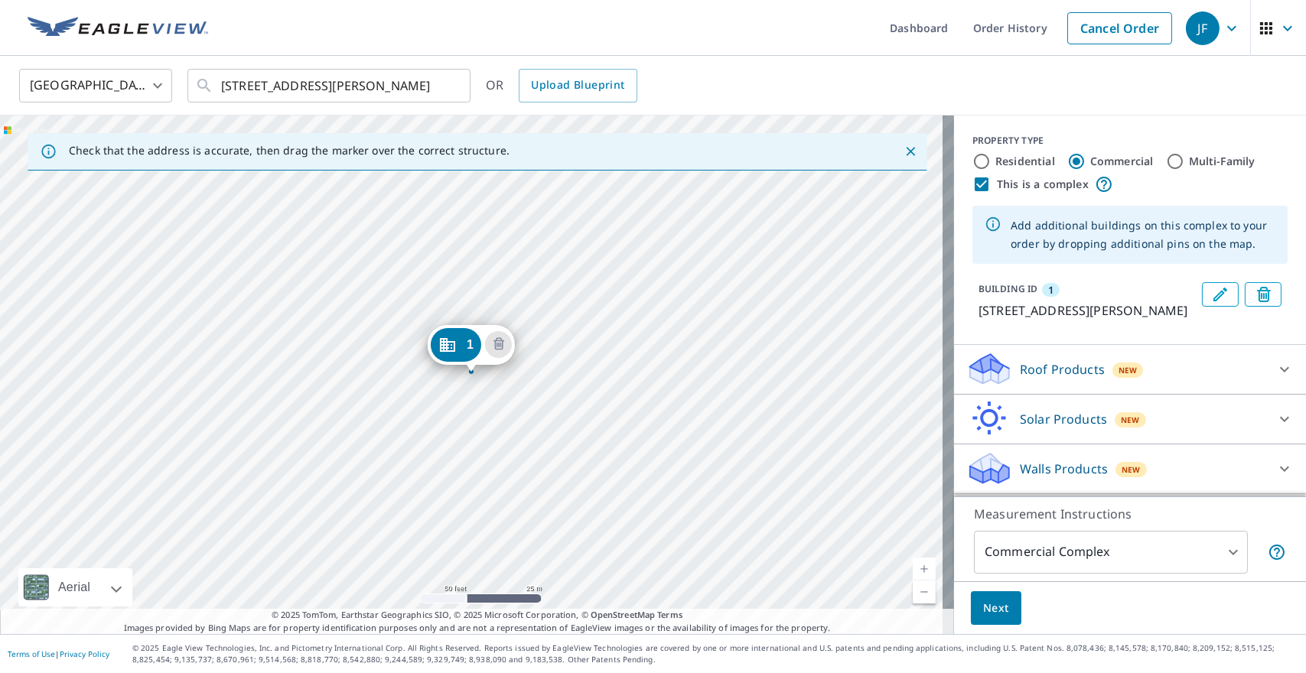
click at [453, 353] on div "1" at bounding box center [456, 345] width 50 height 34
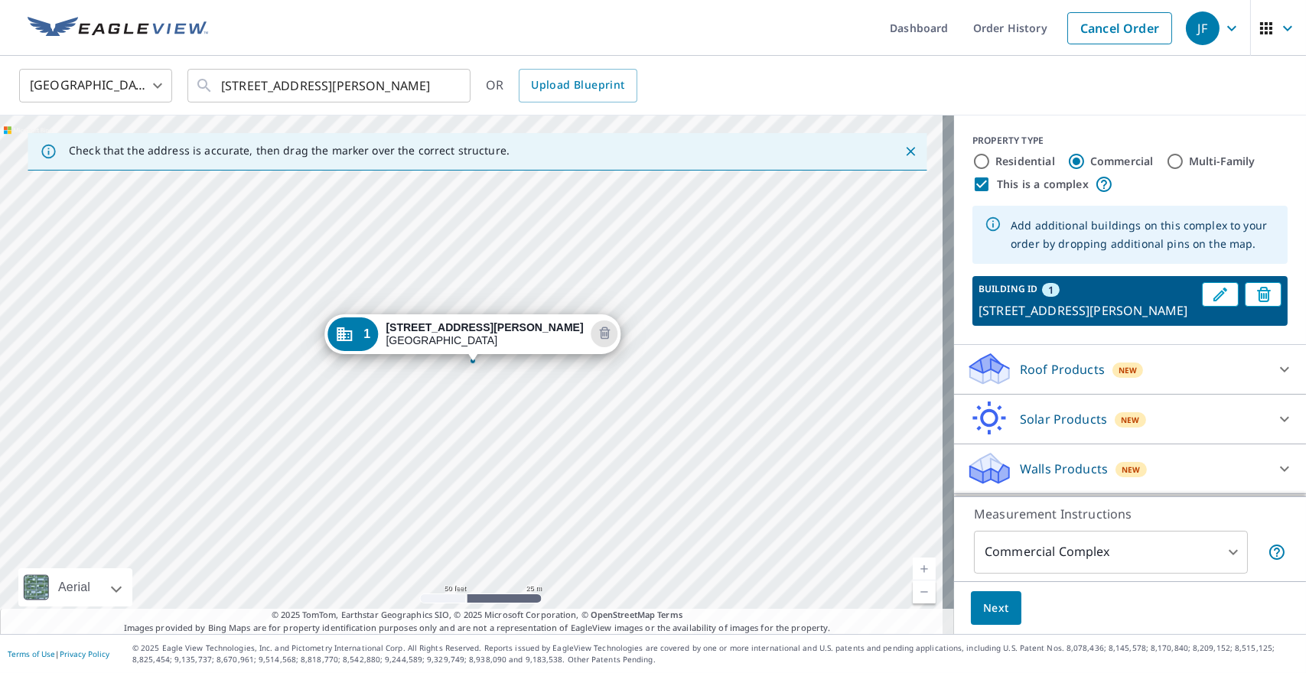
drag, startPoint x: 449, startPoint y: 347, endPoint x: 451, endPoint y: 337, distance: 10.8
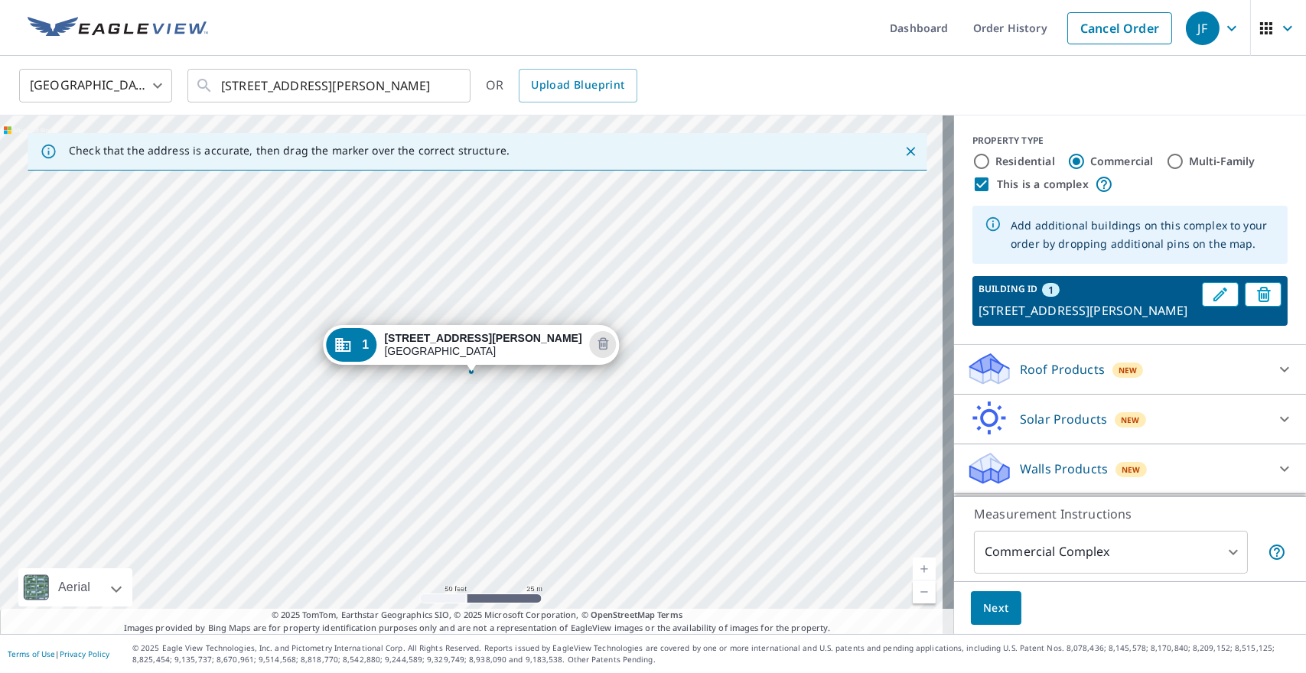
click at [1245, 388] on div "Roof Products New" at bounding box center [1129, 369] width 327 height 37
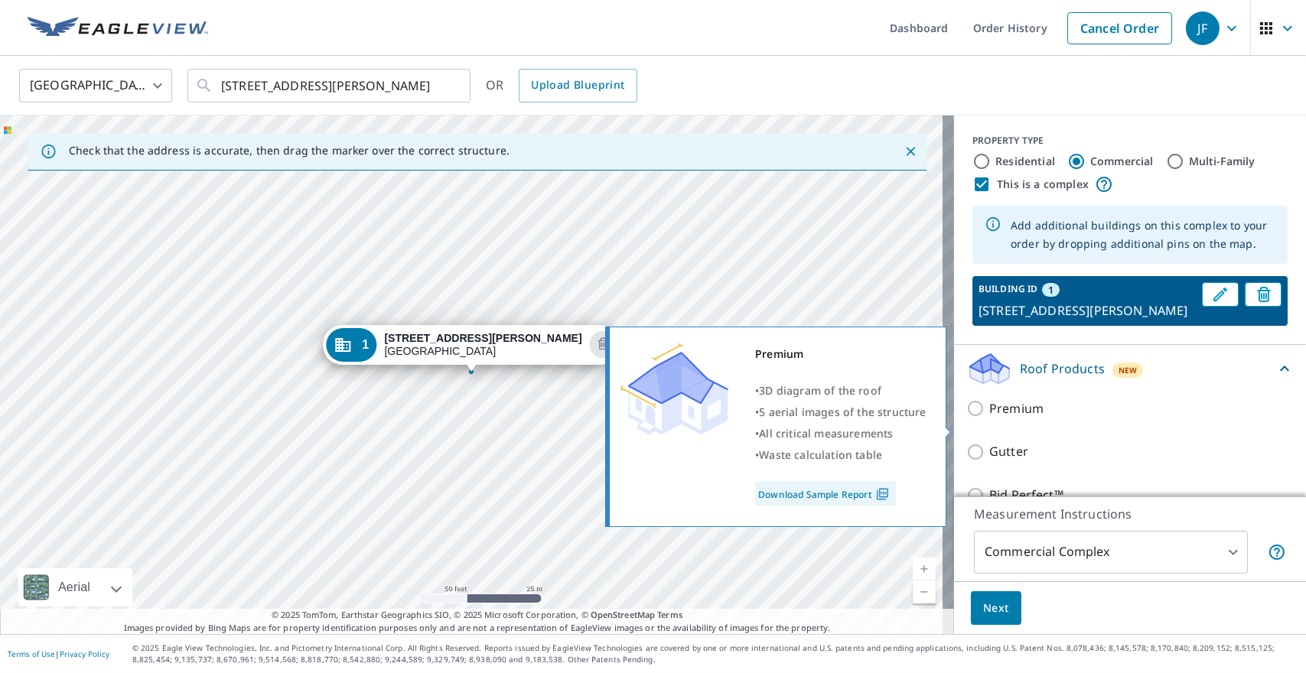
click at [998, 418] on p "Premium" at bounding box center [1016, 408] width 54 height 19
click at [989, 418] on input "Premium" at bounding box center [977, 408] width 23 height 18
checkbox input "true"
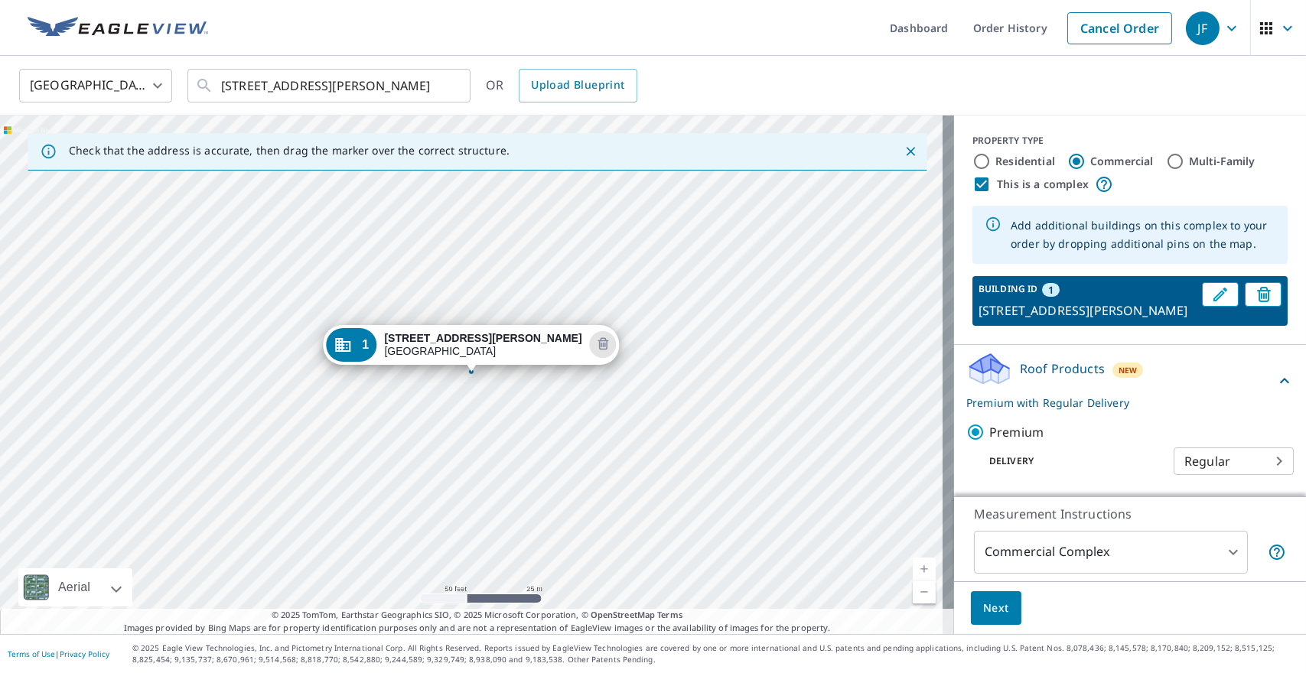
click at [1227, 466] on body "JF JF Dashboard Order History Cancel Order JF [GEOGRAPHIC_DATA] [GEOGRAPHIC_DAT…" at bounding box center [653, 336] width 1306 height 673
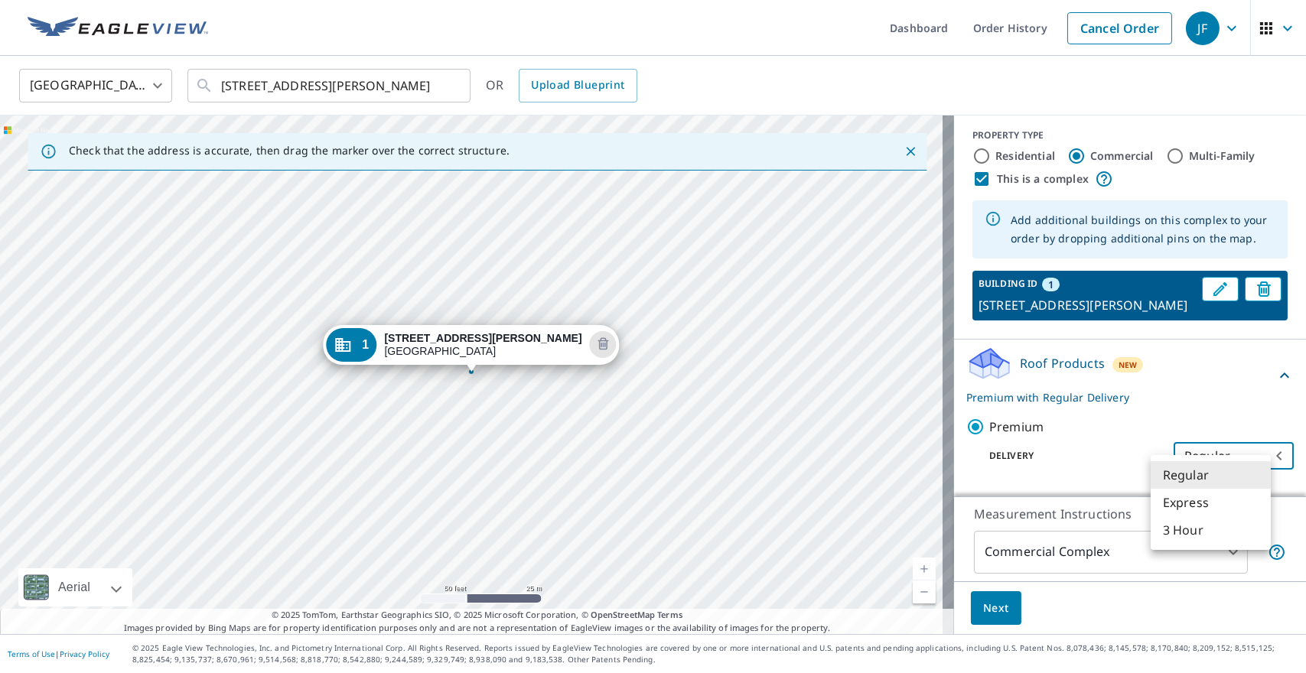
click at [1218, 493] on li "Express" at bounding box center [1210, 503] width 120 height 28
type input "4"
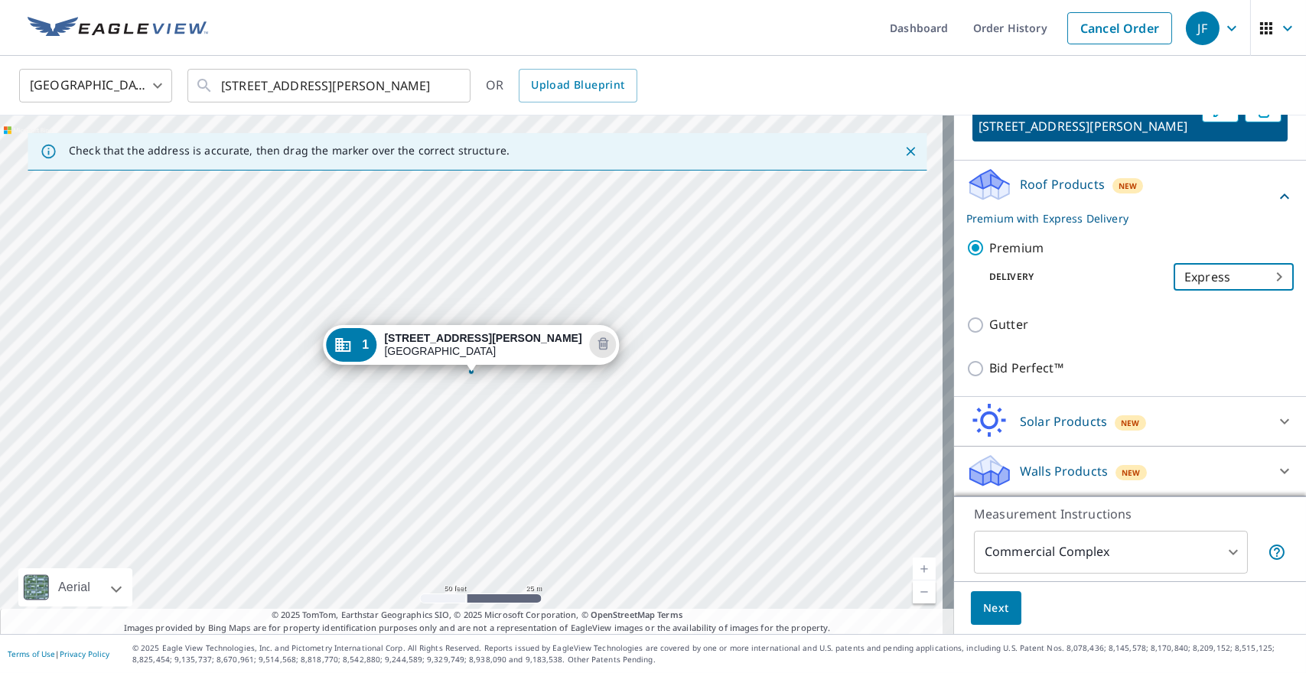
scroll to position [203, 0]
click at [987, 603] on span "Next" at bounding box center [996, 608] width 26 height 19
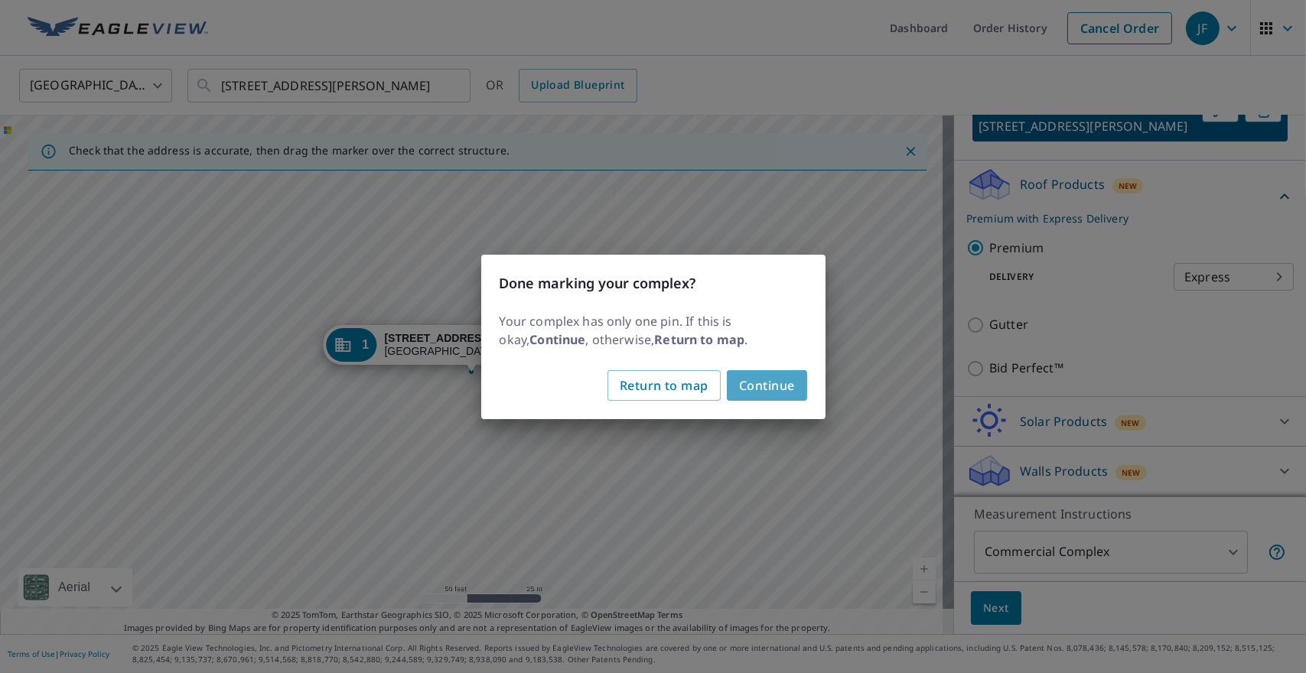
click at [787, 376] on span "Continue" at bounding box center [767, 385] width 56 height 21
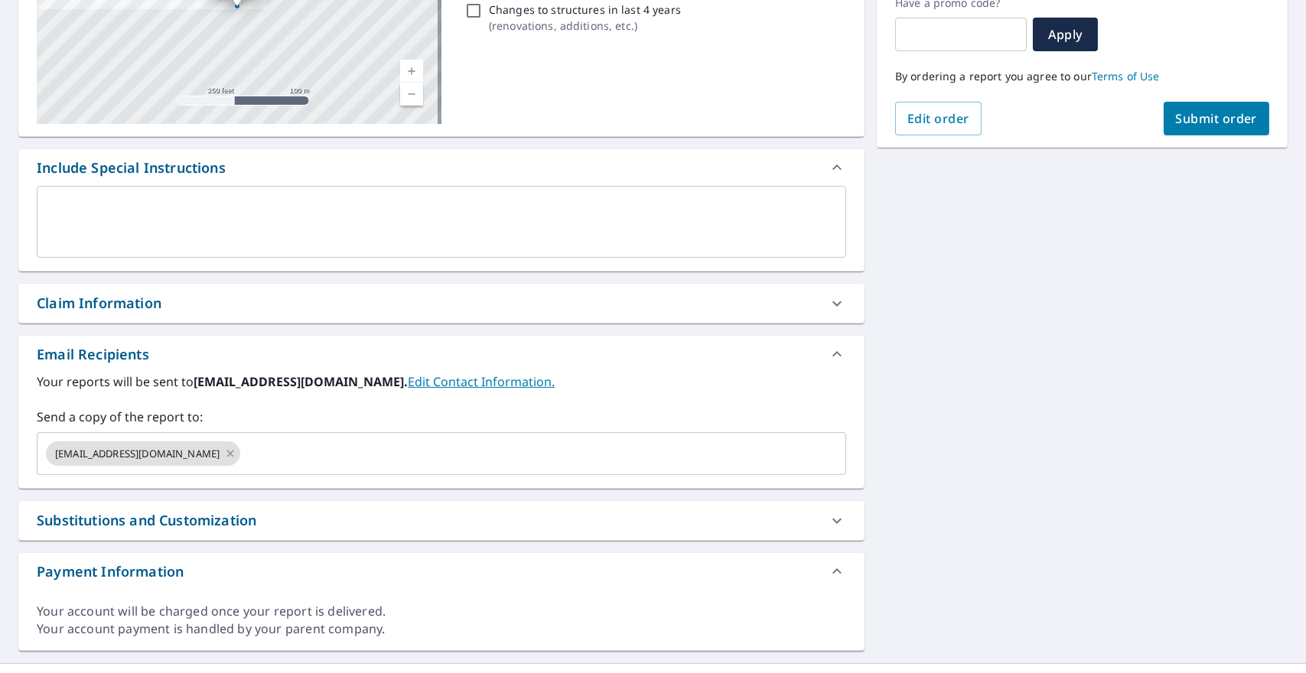
scroll to position [300, 0]
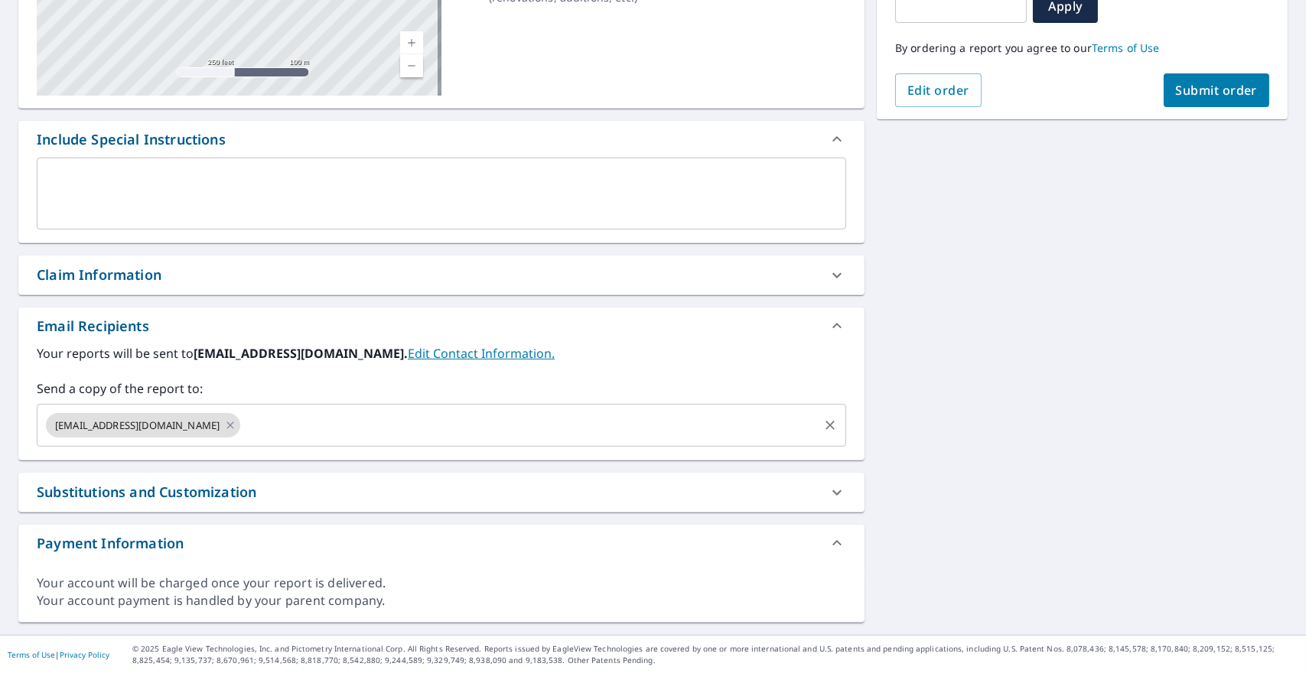
click at [385, 427] on input "text" at bounding box center [529, 425] width 574 height 29
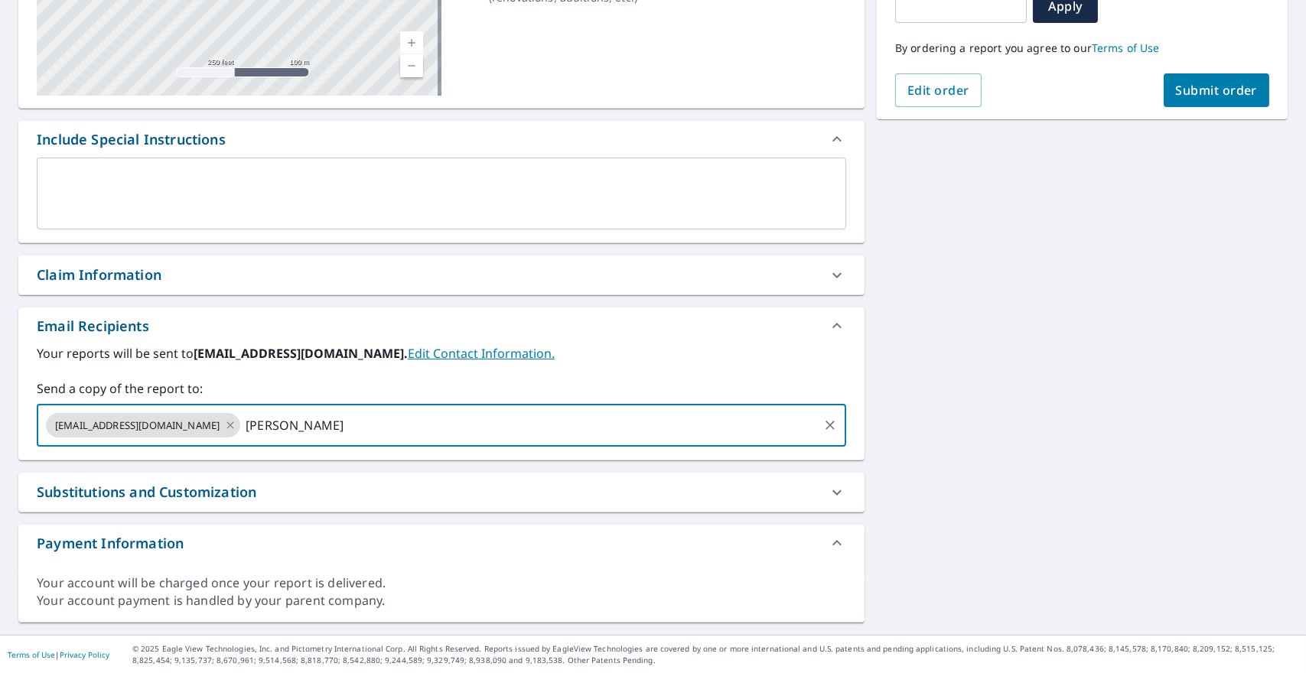
type input "[PERSON_NAME][EMAIL_ADDRESS][DOMAIN_NAME]"
click at [490, 389] on label "Send a copy of the report to:" at bounding box center [441, 388] width 809 height 18
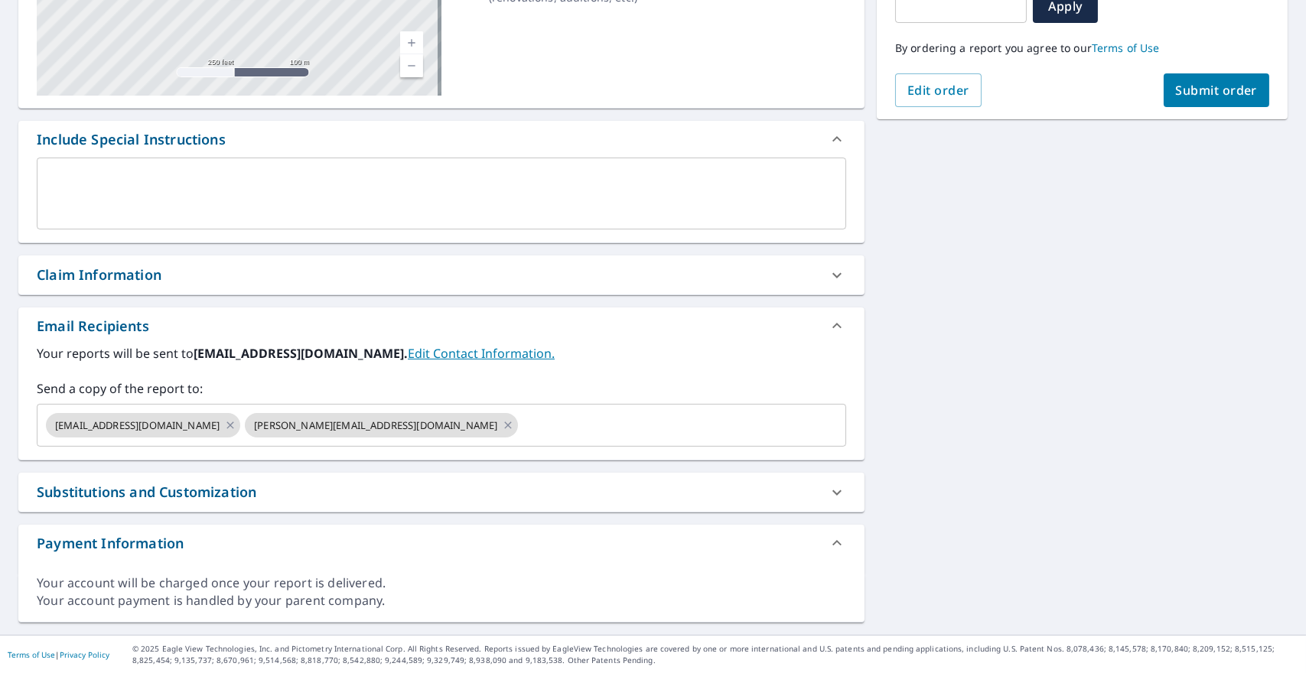
click at [437, 393] on label "Send a copy of the report to:" at bounding box center [441, 388] width 809 height 18
click at [1184, 80] on button "Submit order" at bounding box center [1216, 90] width 106 height 34
checkbox input "true"
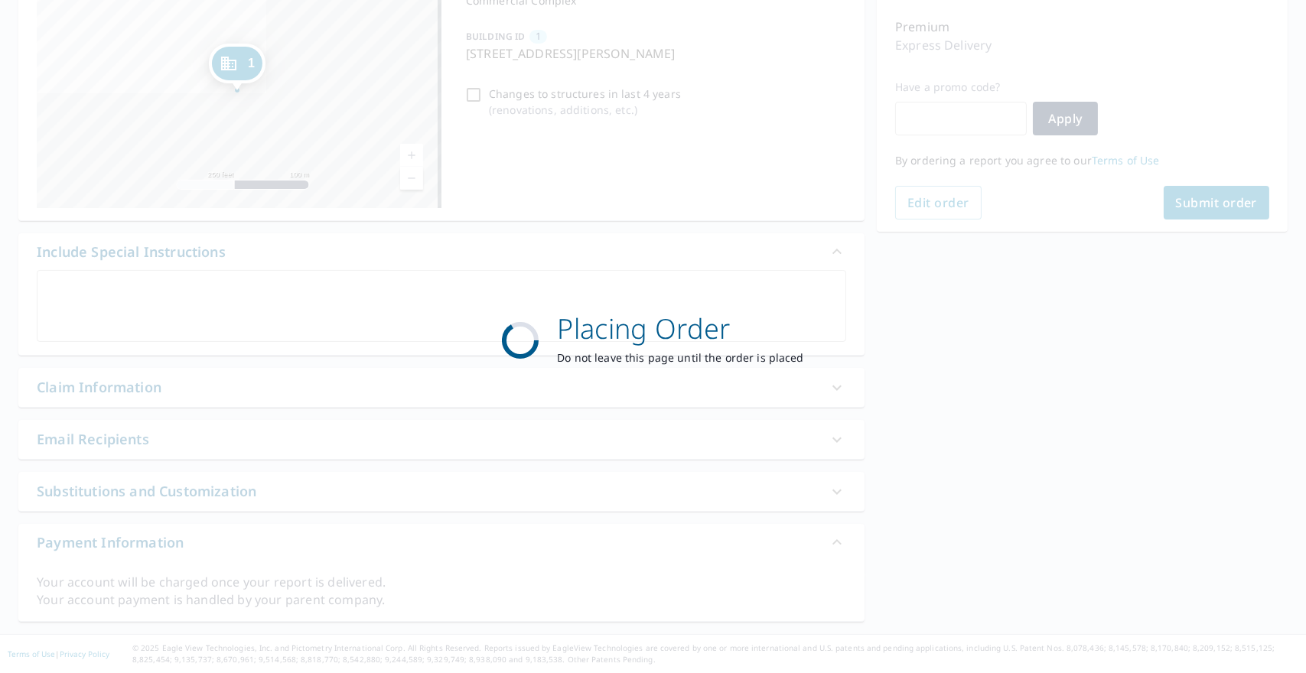
scroll to position [187, 0]
